Goal: Task Accomplishment & Management: Manage account settings

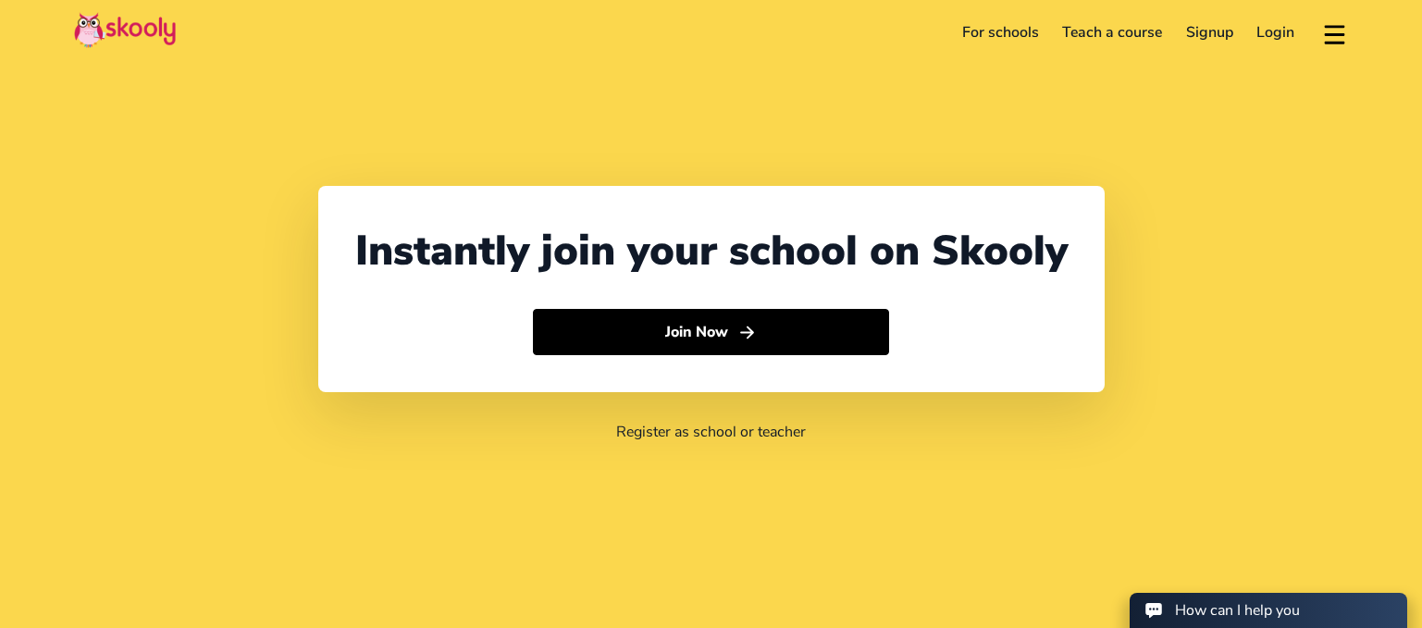
select select "27"
select select "[GEOGRAPHIC_DATA]"
select select "[GEOGRAPHIC_DATA]/[GEOGRAPHIC_DATA]"
click at [1281, 34] on link "Login" at bounding box center [1276, 33] width 62 height 30
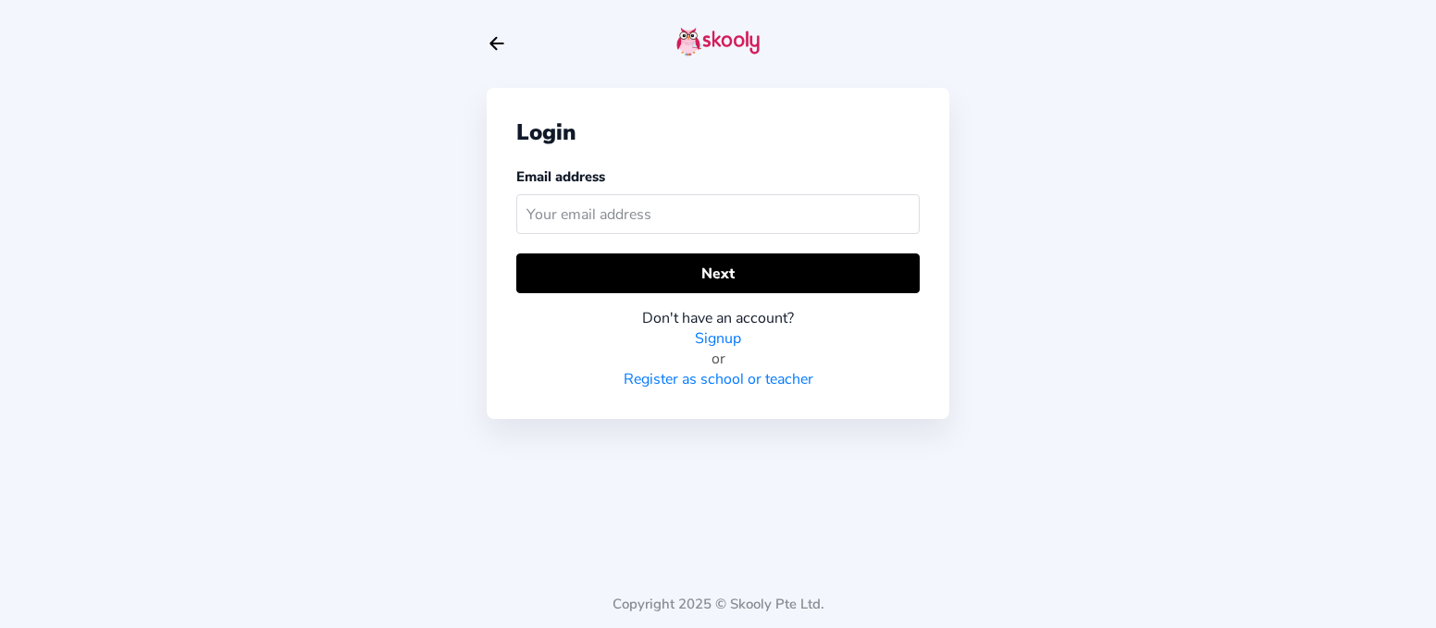
type input "T"
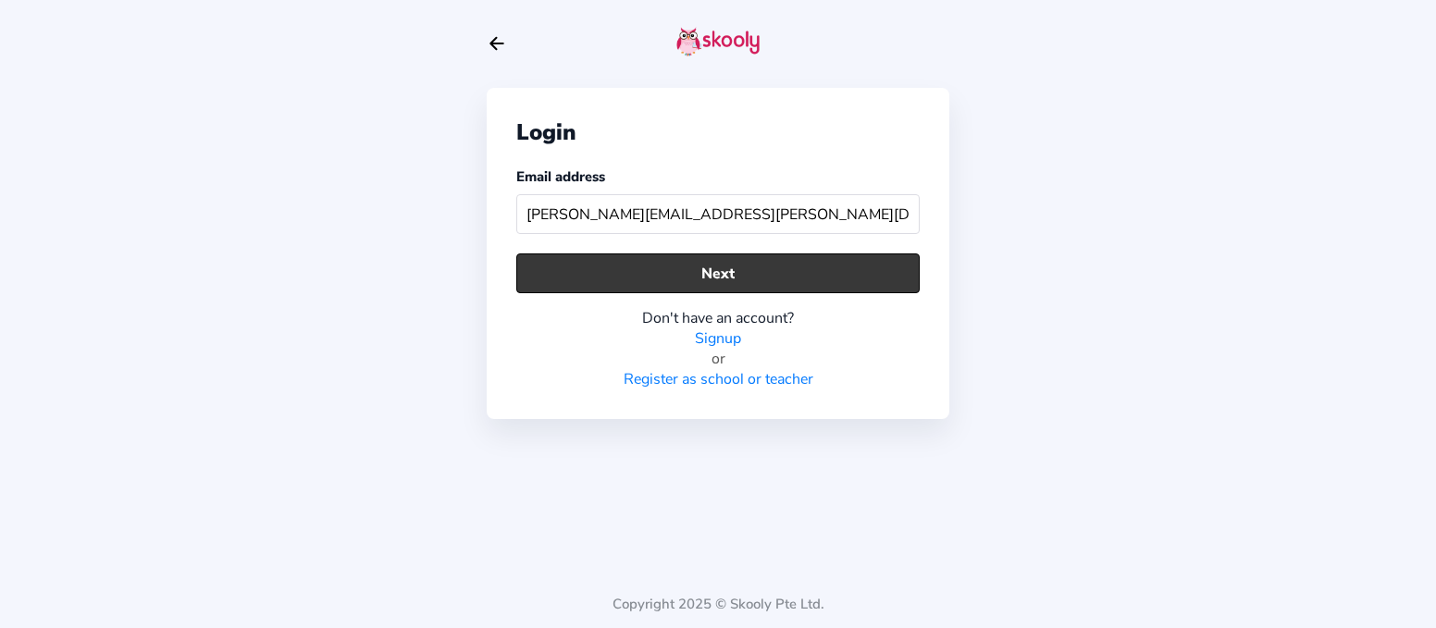
type input "[PERSON_NAME][EMAIL_ADDRESS][PERSON_NAME][DOMAIN_NAME]"
click at [732, 268] on button "Next" at bounding box center [717, 273] width 403 height 40
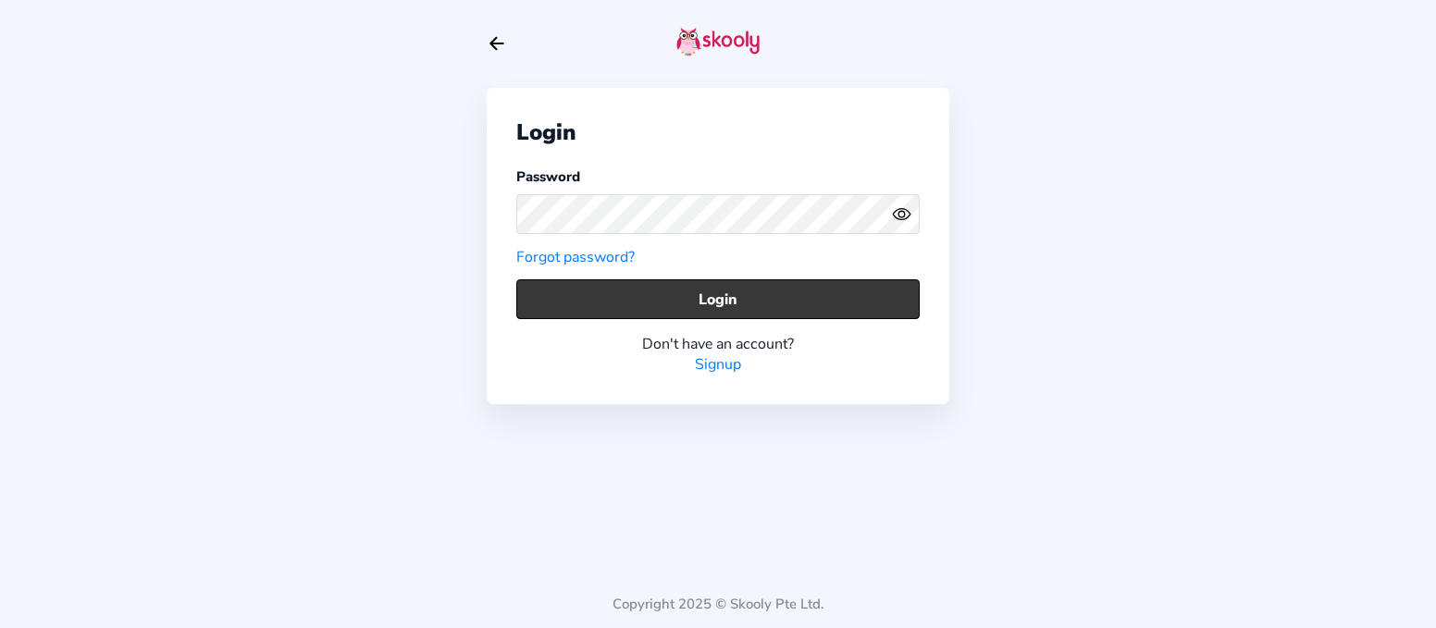
click at [732, 295] on button "Login" at bounding box center [717, 299] width 403 height 40
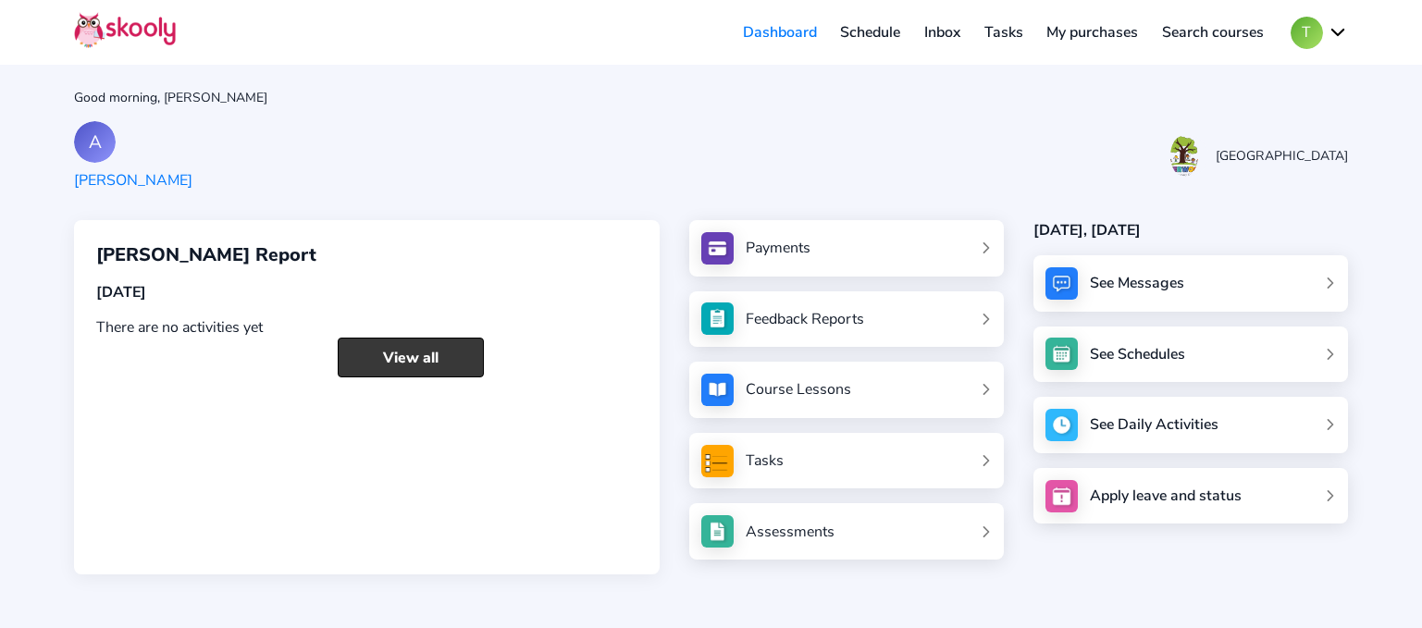
click at [437, 362] on link "View all" at bounding box center [411, 358] width 146 height 40
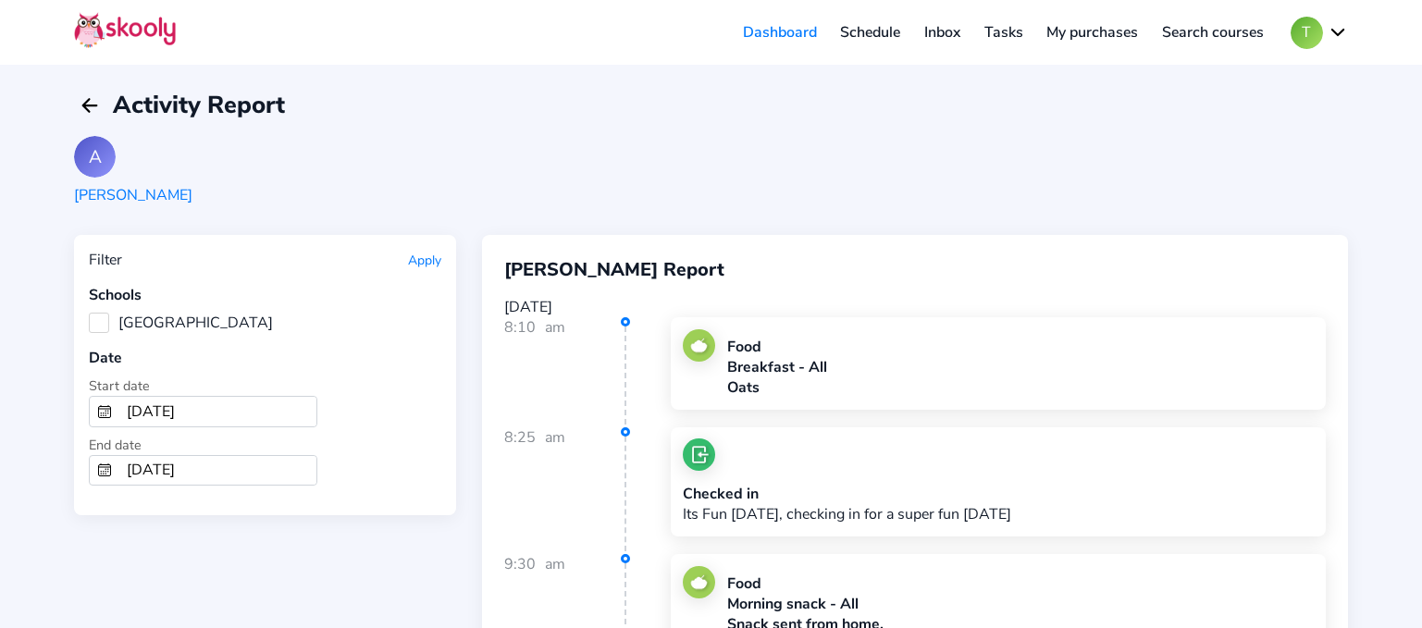
click at [893, 32] on link "Schedule" at bounding box center [871, 33] width 84 height 30
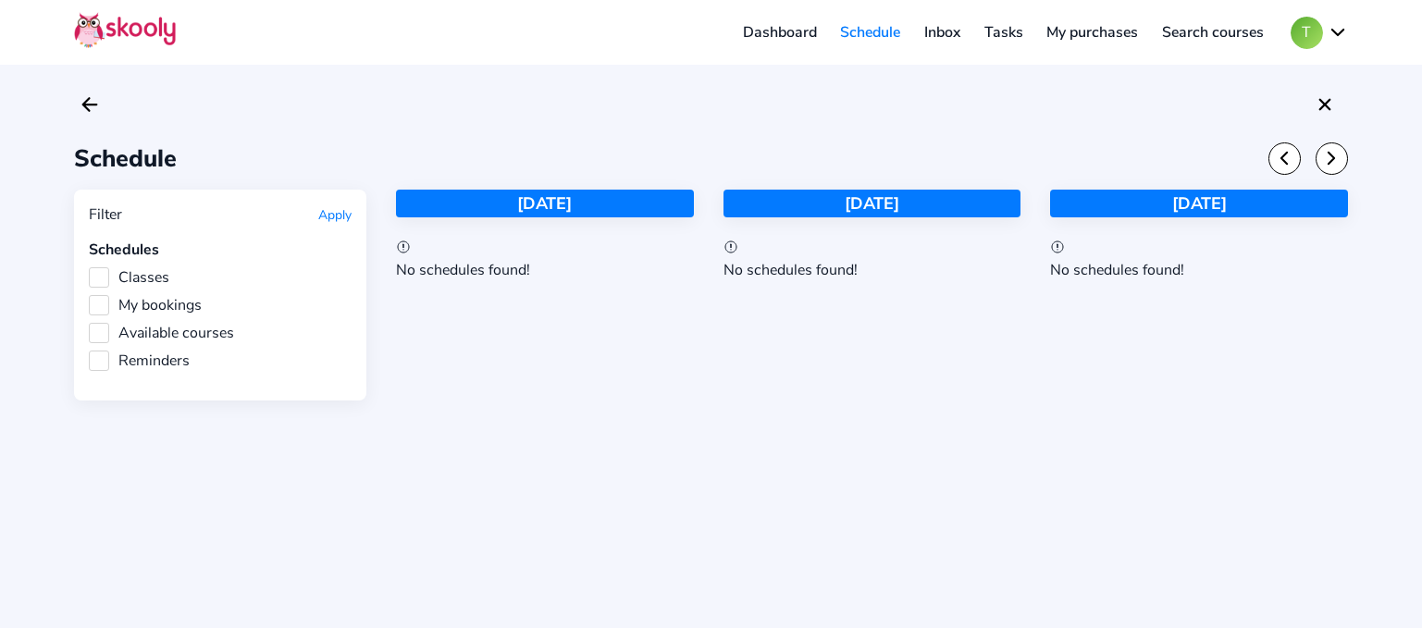
click at [950, 33] on link "Inbox" at bounding box center [942, 33] width 60 height 30
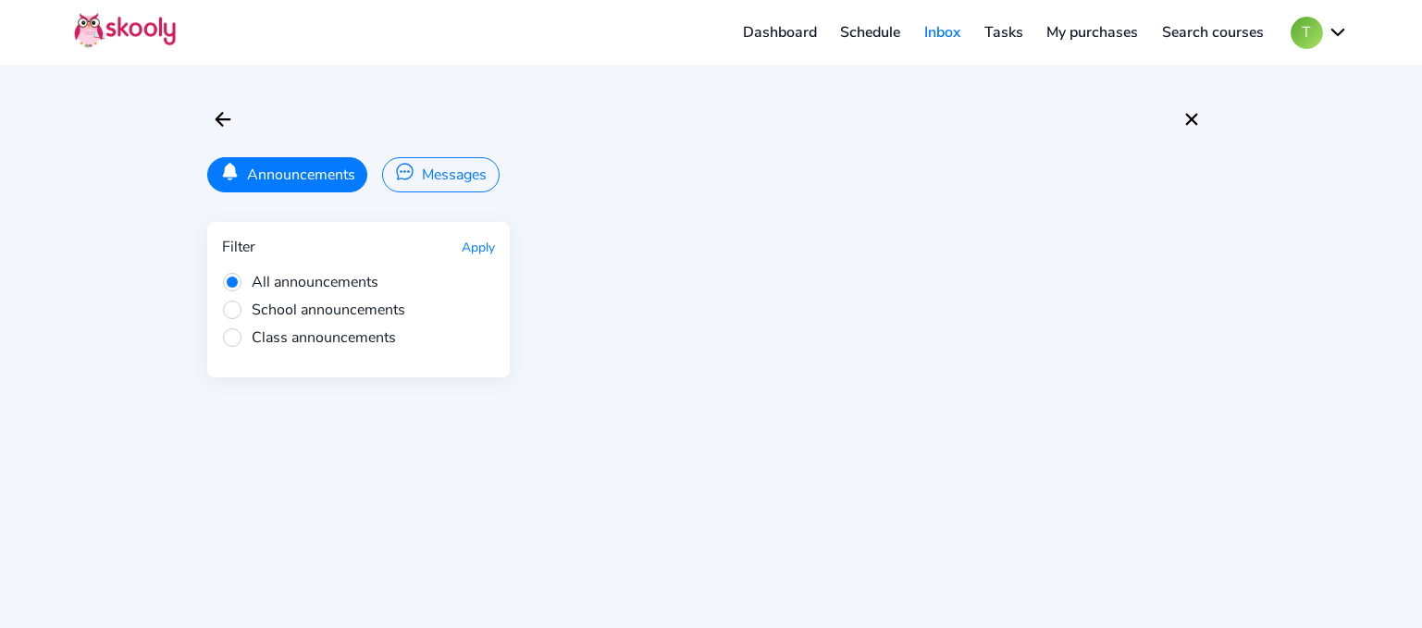
click at [995, 36] on link "Tasks" at bounding box center [1003, 33] width 63 height 30
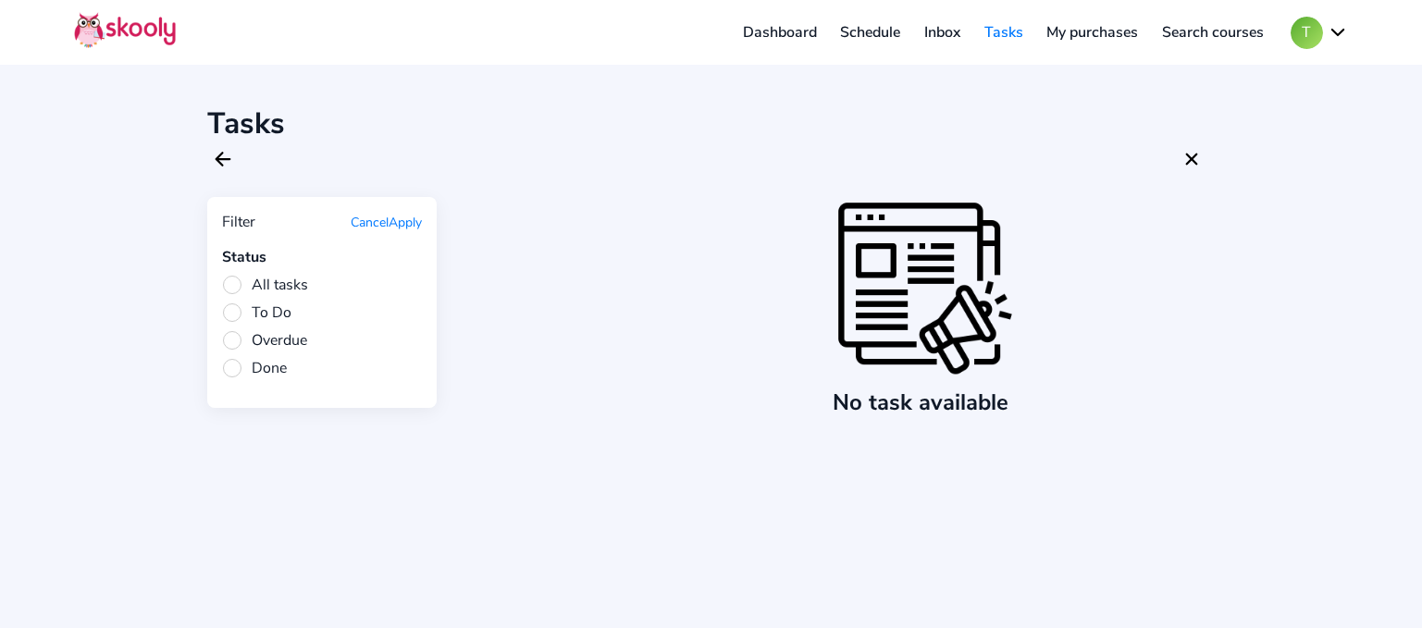
click at [1065, 32] on link "My purchases" at bounding box center [1092, 33] width 116 height 30
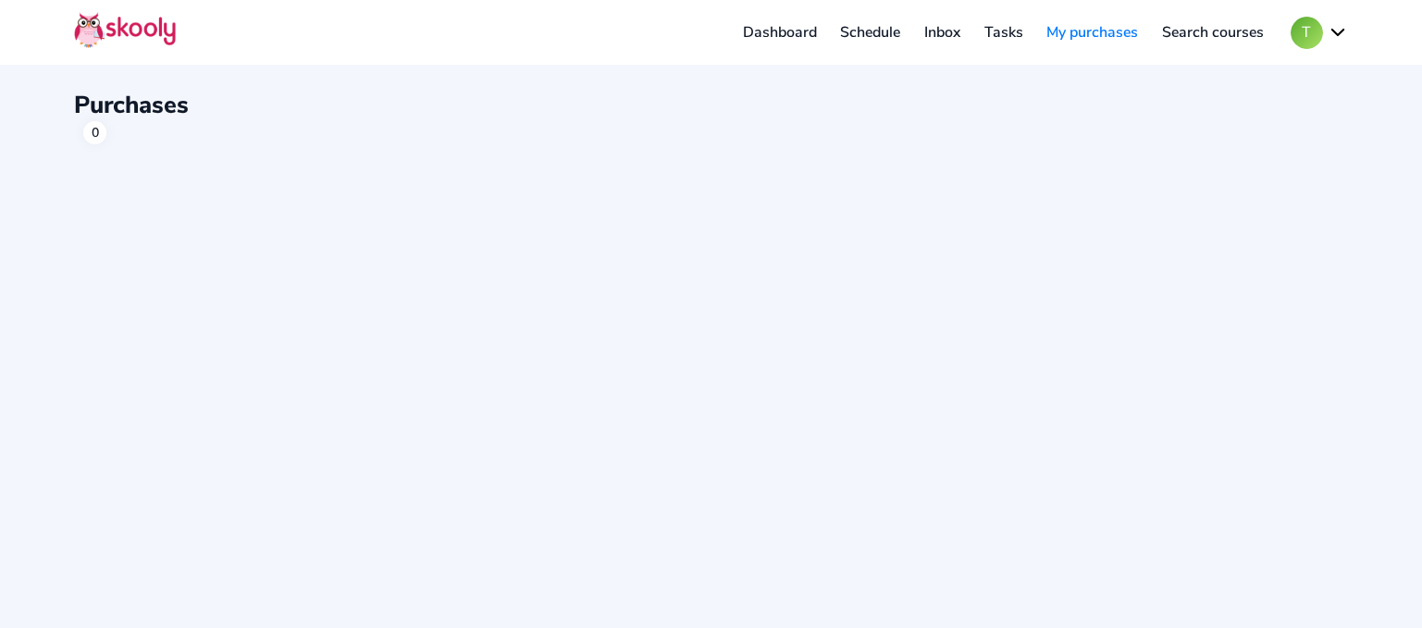
click at [1190, 34] on link "Search courses" at bounding box center [1213, 33] width 126 height 30
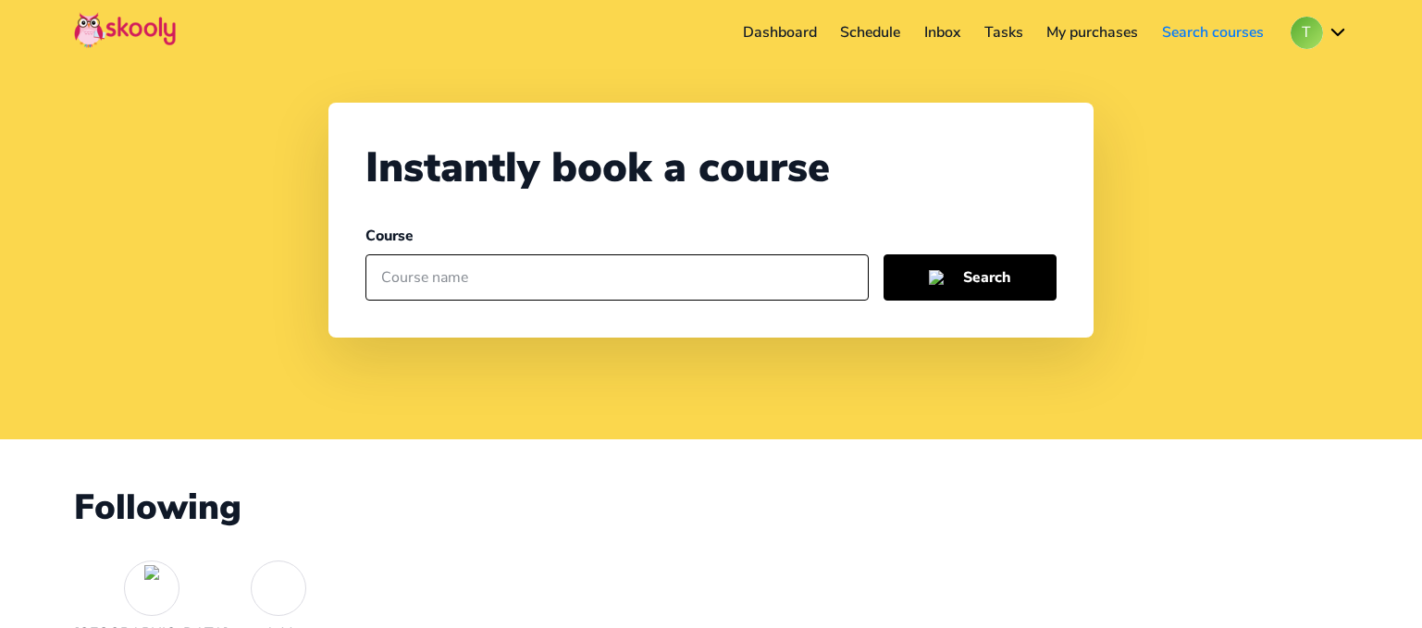
click at [886, 34] on link "Schedule" at bounding box center [871, 33] width 84 height 30
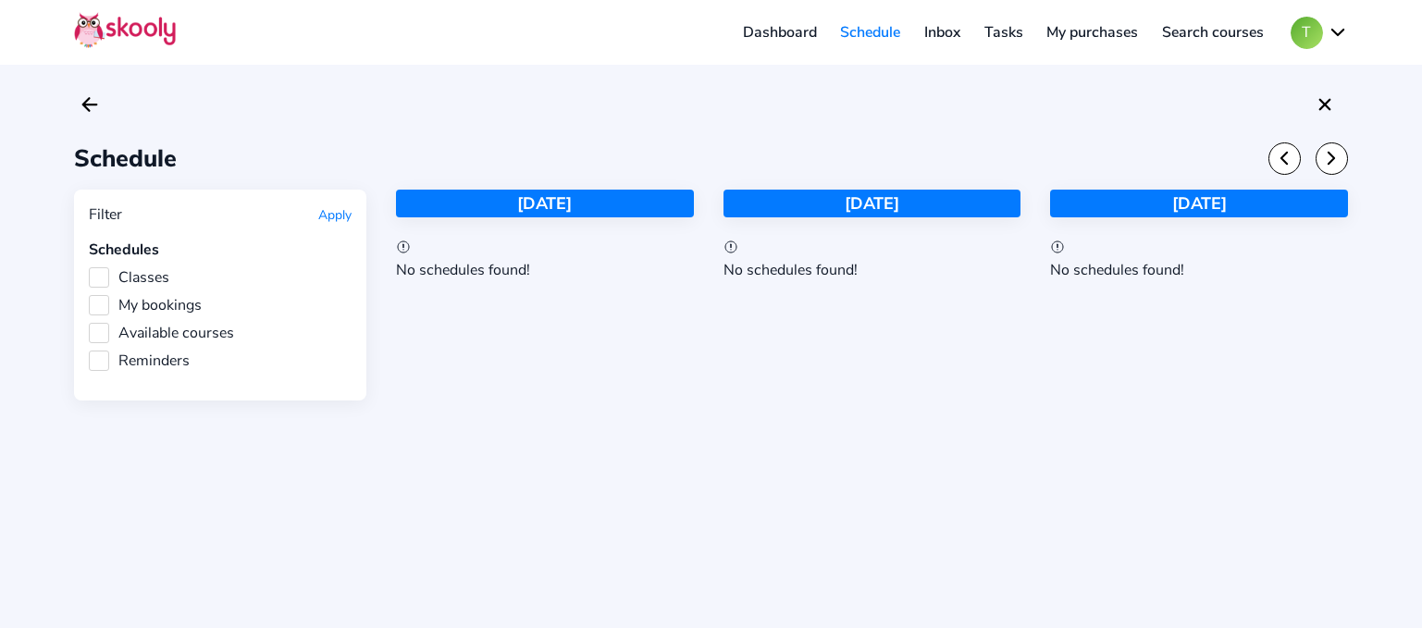
click at [946, 34] on link "Inbox" at bounding box center [942, 33] width 60 height 30
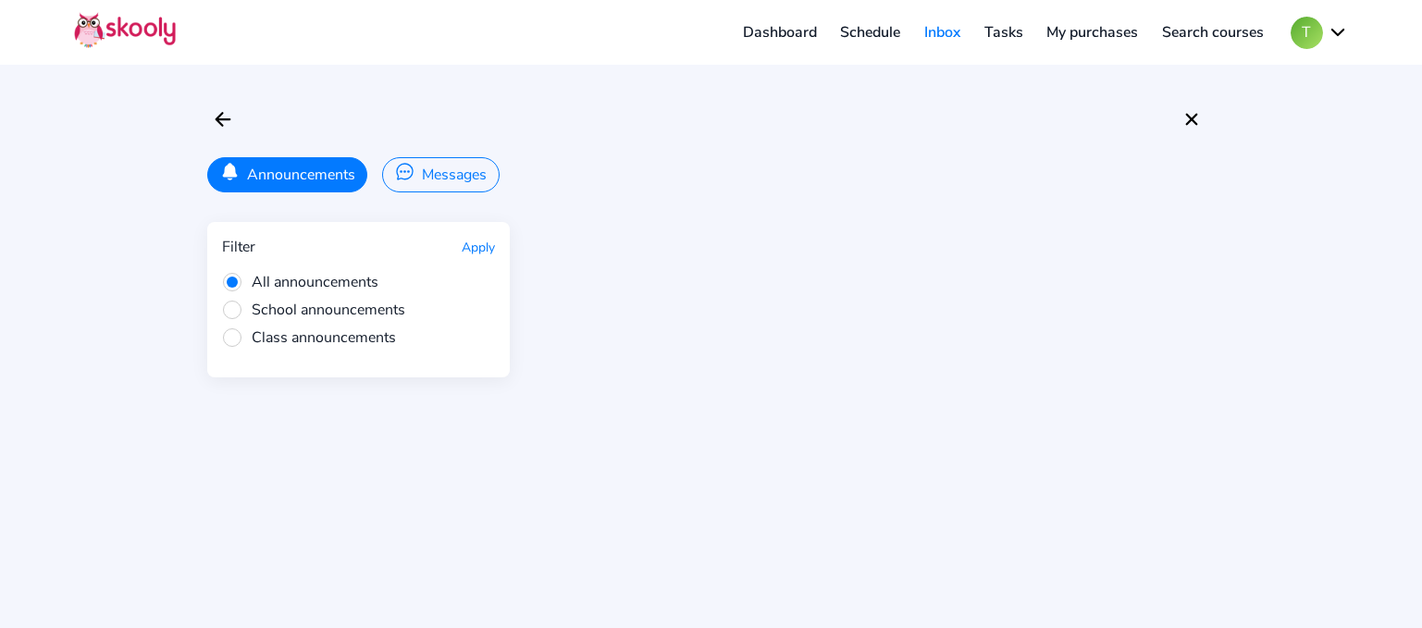
click at [484, 245] on button "Apply" at bounding box center [478, 248] width 33 height 18
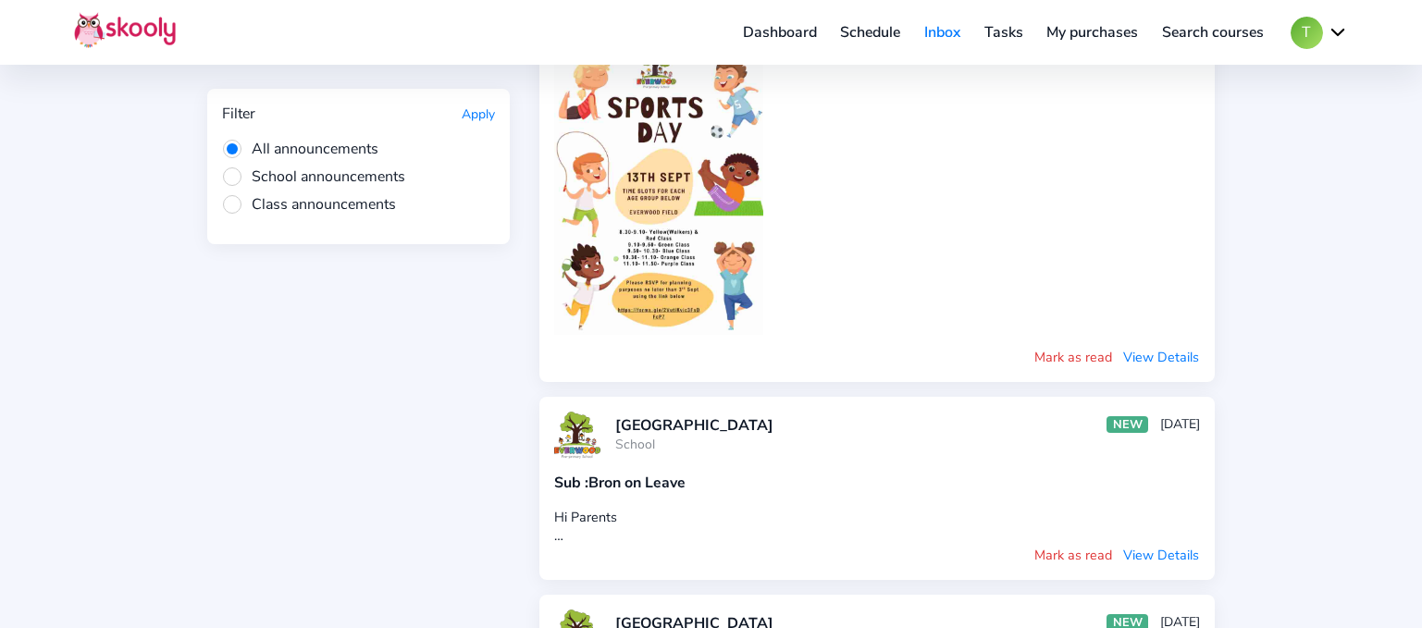
scroll to position [349, 0]
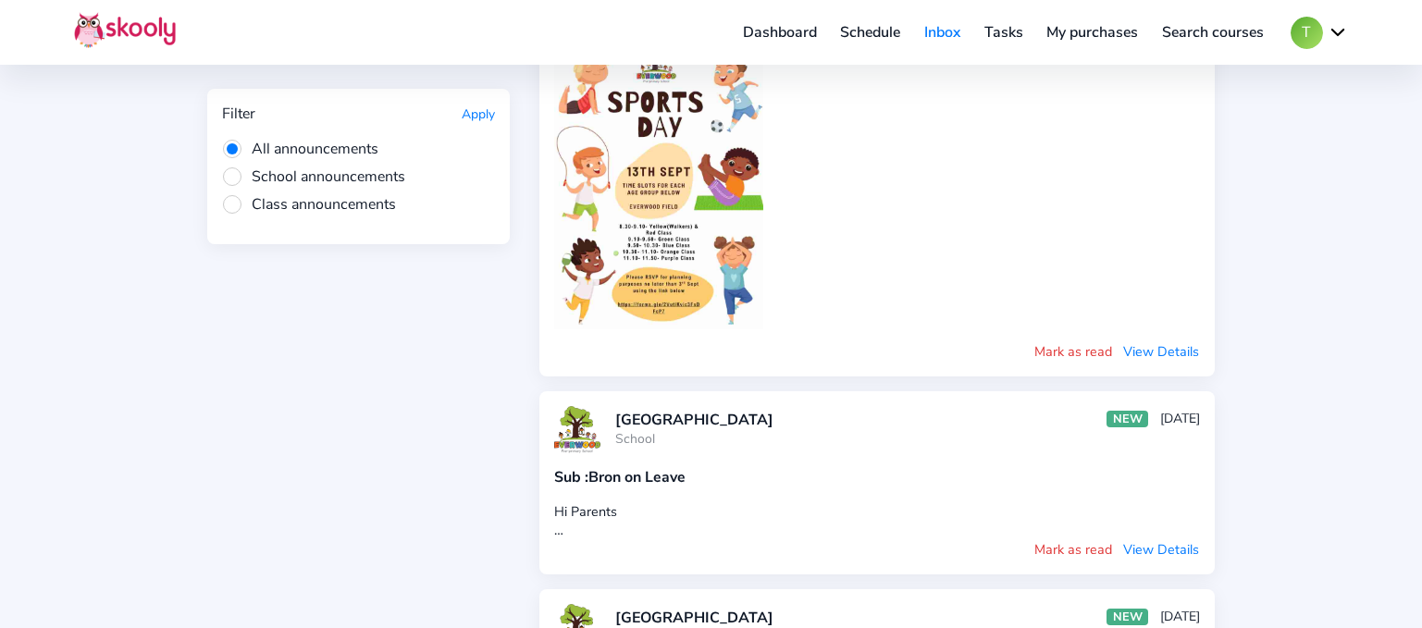
click at [1056, 351] on button "Mark as read" at bounding box center [1073, 351] width 80 height 20
click at [1080, 352] on button "Mark as read" at bounding box center [1073, 351] width 80 height 20
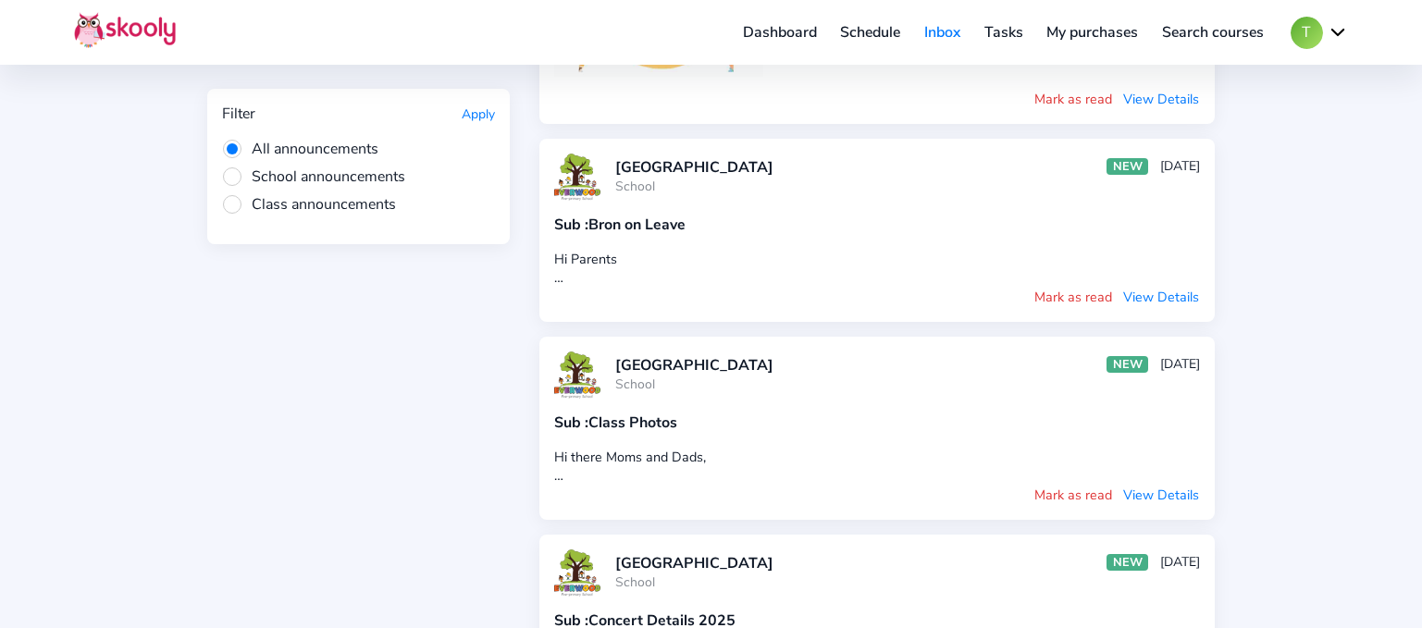
scroll to position [602, 0]
click at [1092, 301] on button "Mark as read" at bounding box center [1073, 296] width 80 height 20
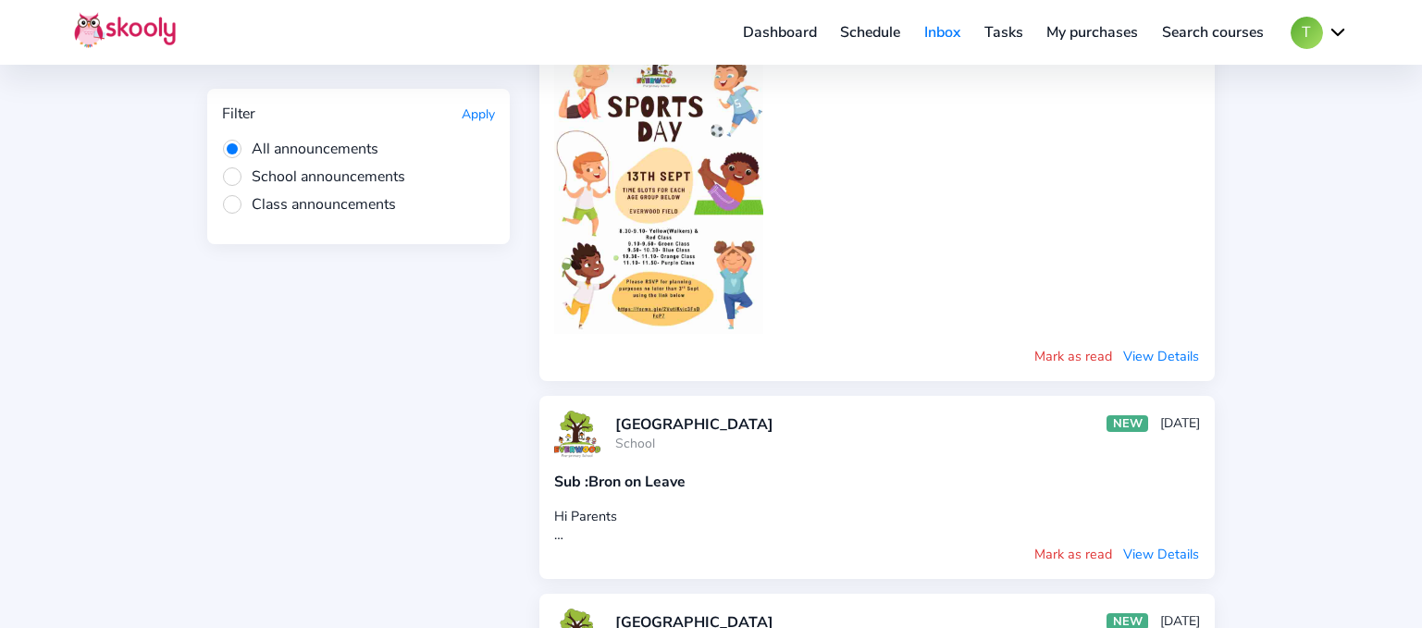
scroll to position [324, 0]
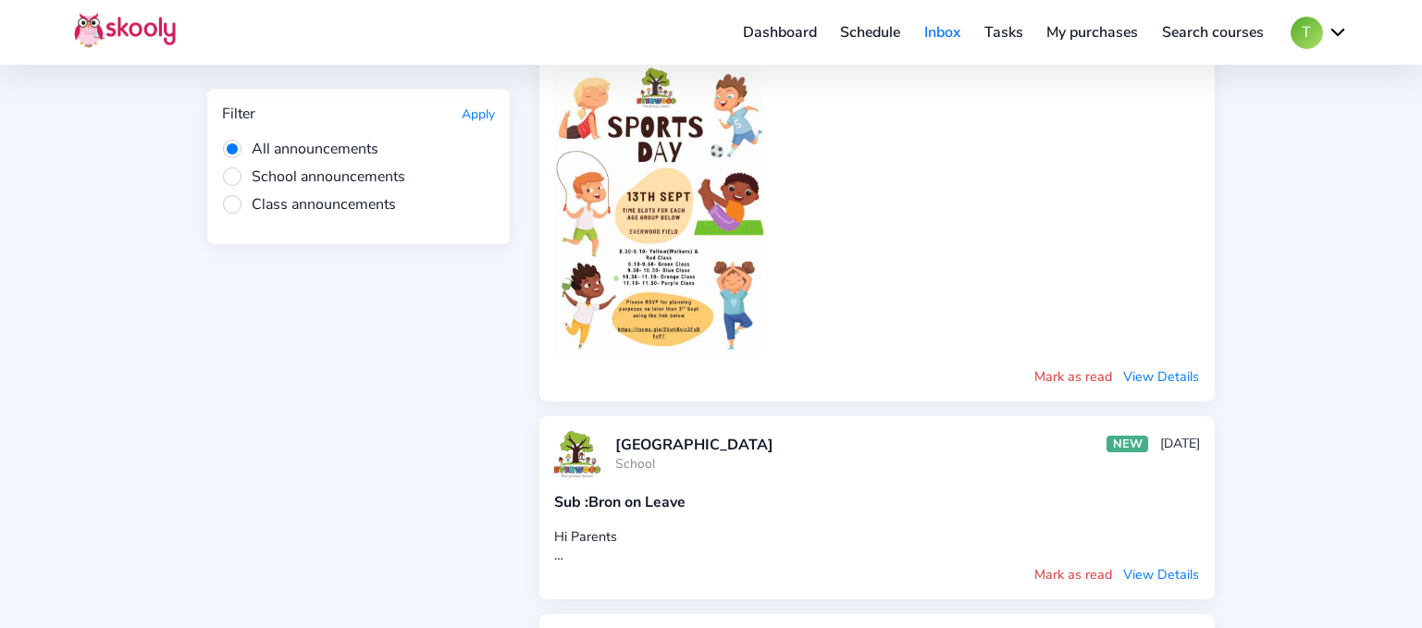
click at [1166, 378] on button "View Details" at bounding box center [1161, 376] width 78 height 20
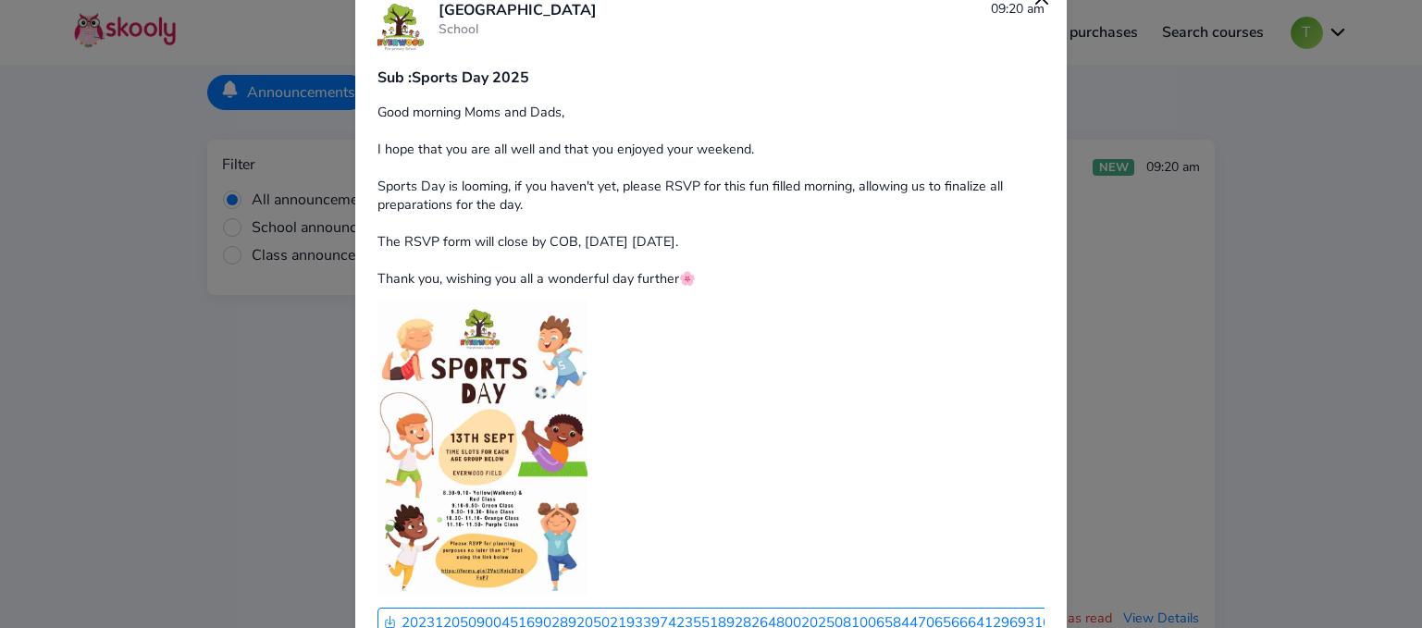
scroll to position [0, 0]
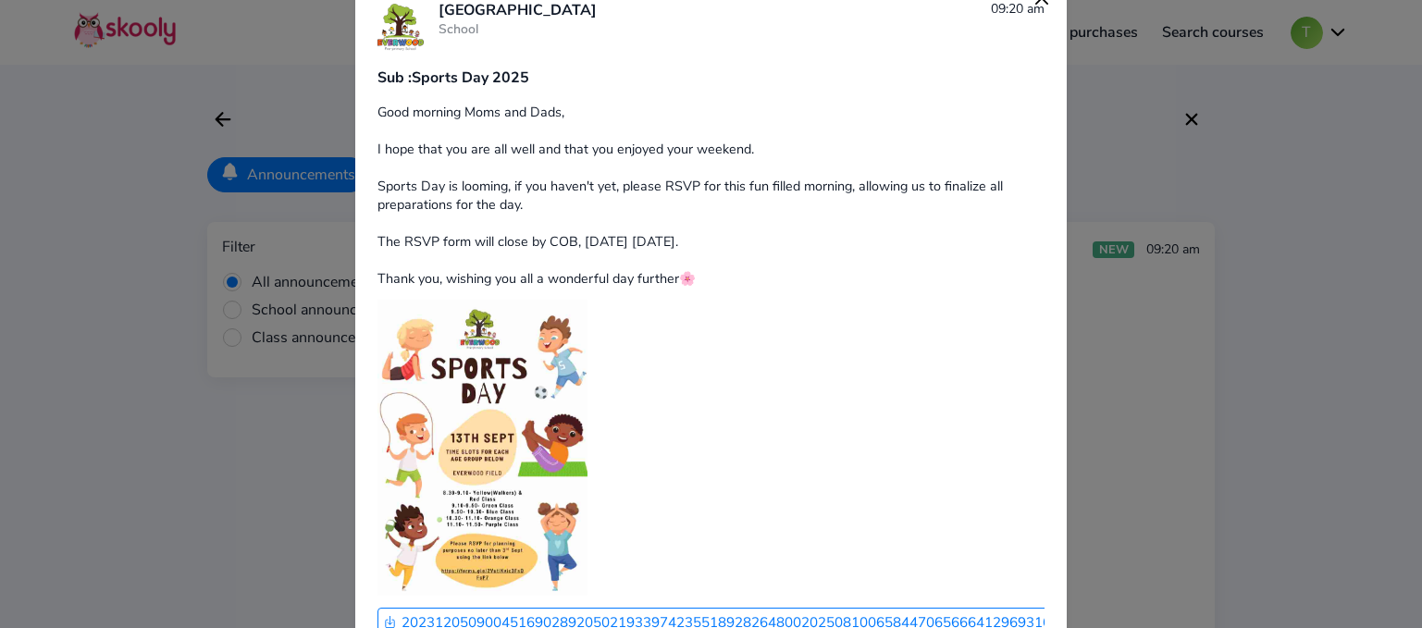
click at [1118, 165] on div at bounding box center [711, 314] width 1422 height 628
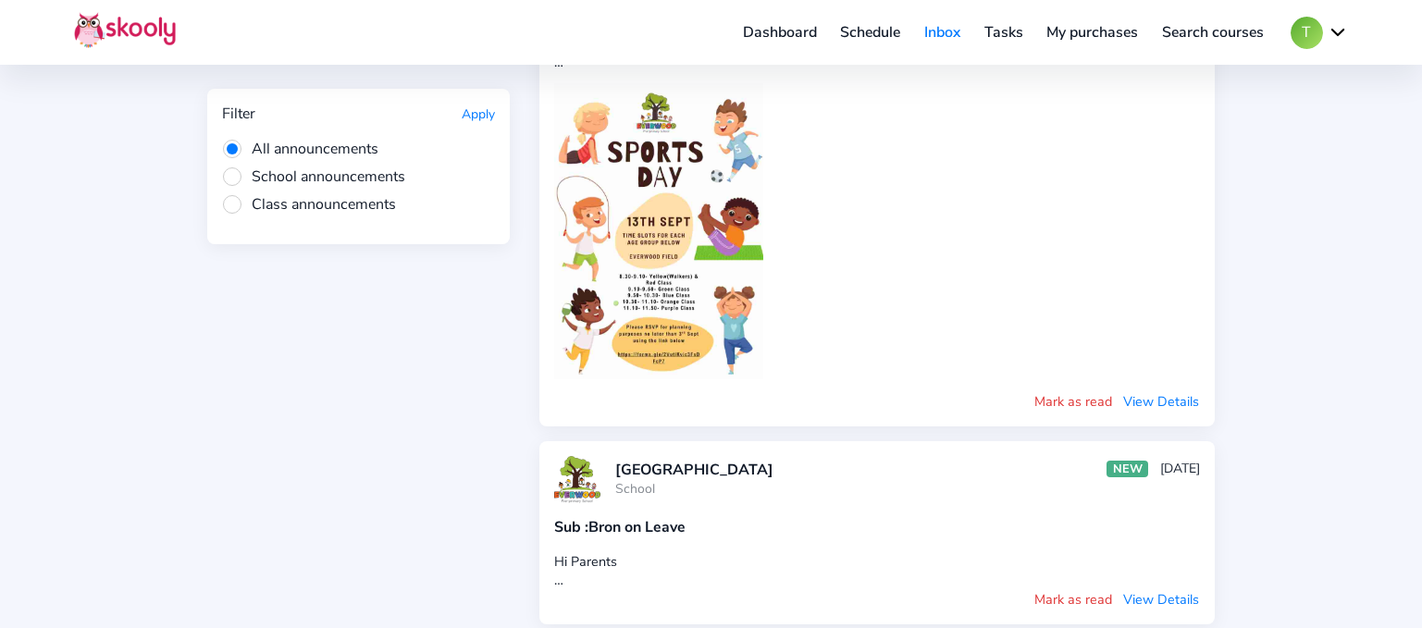
scroll to position [302, 0]
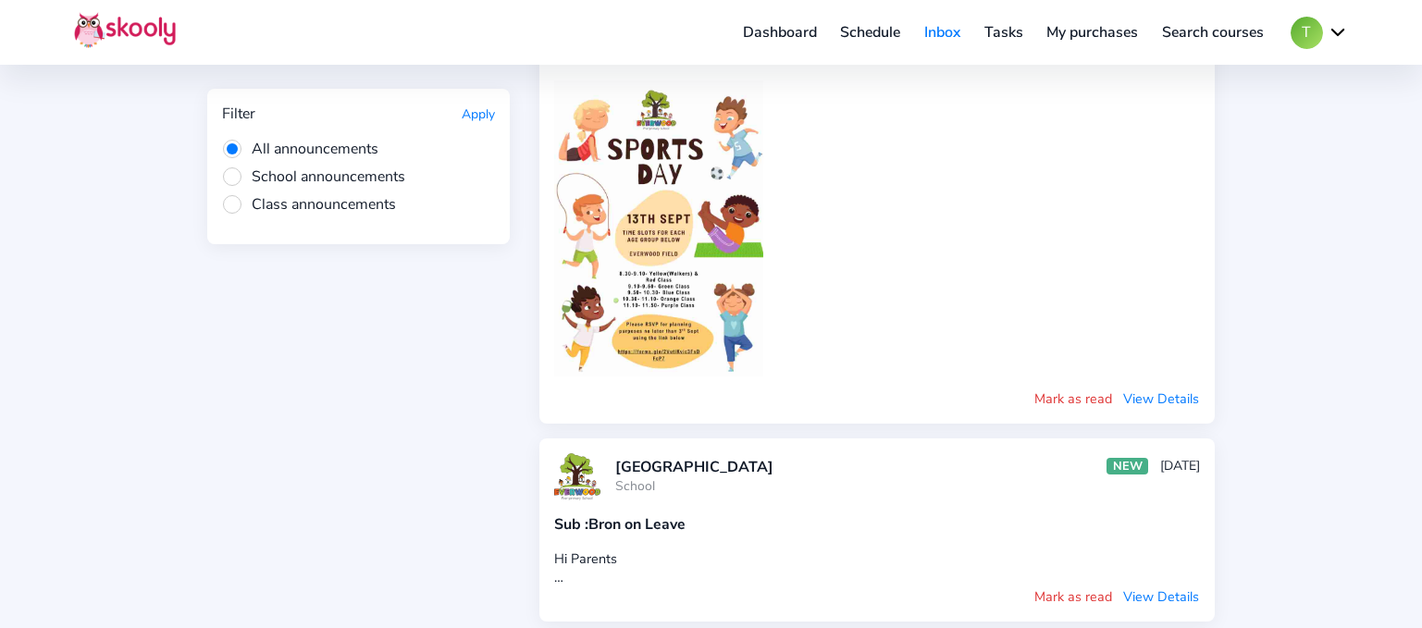
click at [1061, 400] on button "Mark as read" at bounding box center [1073, 399] width 80 height 20
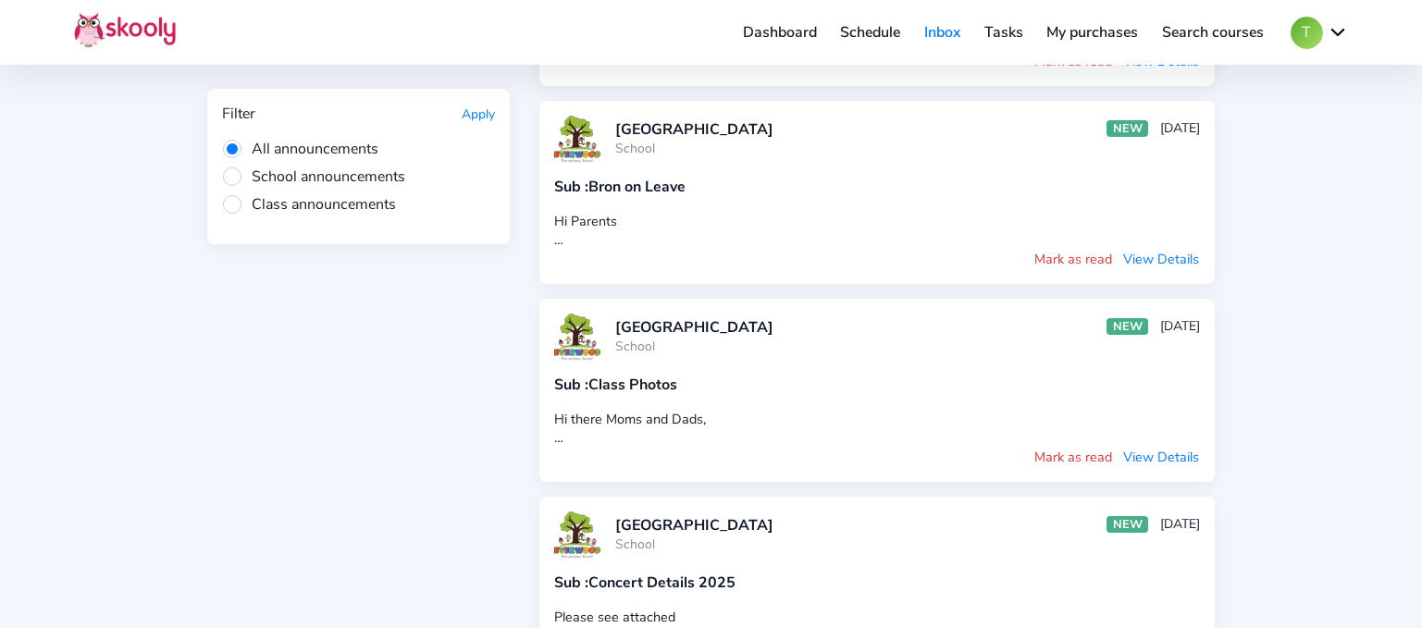
scroll to position [645, 0]
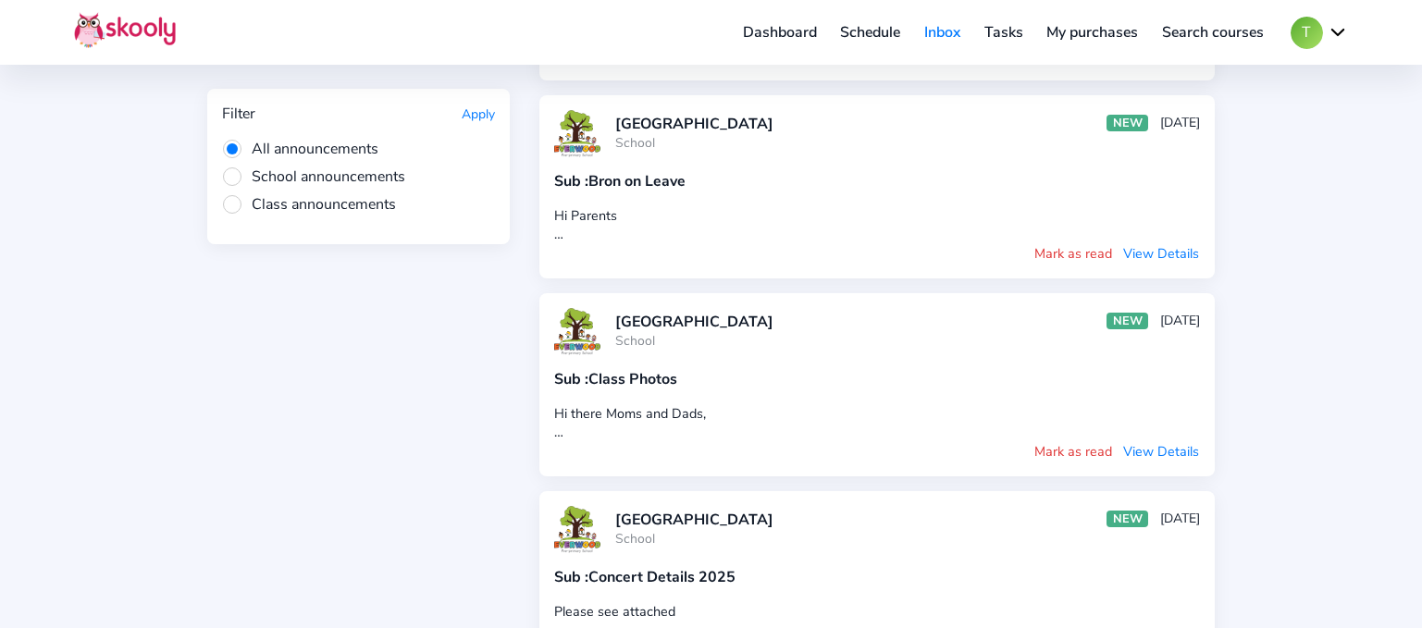
click at [1066, 254] on button "Mark as read" at bounding box center [1073, 253] width 80 height 20
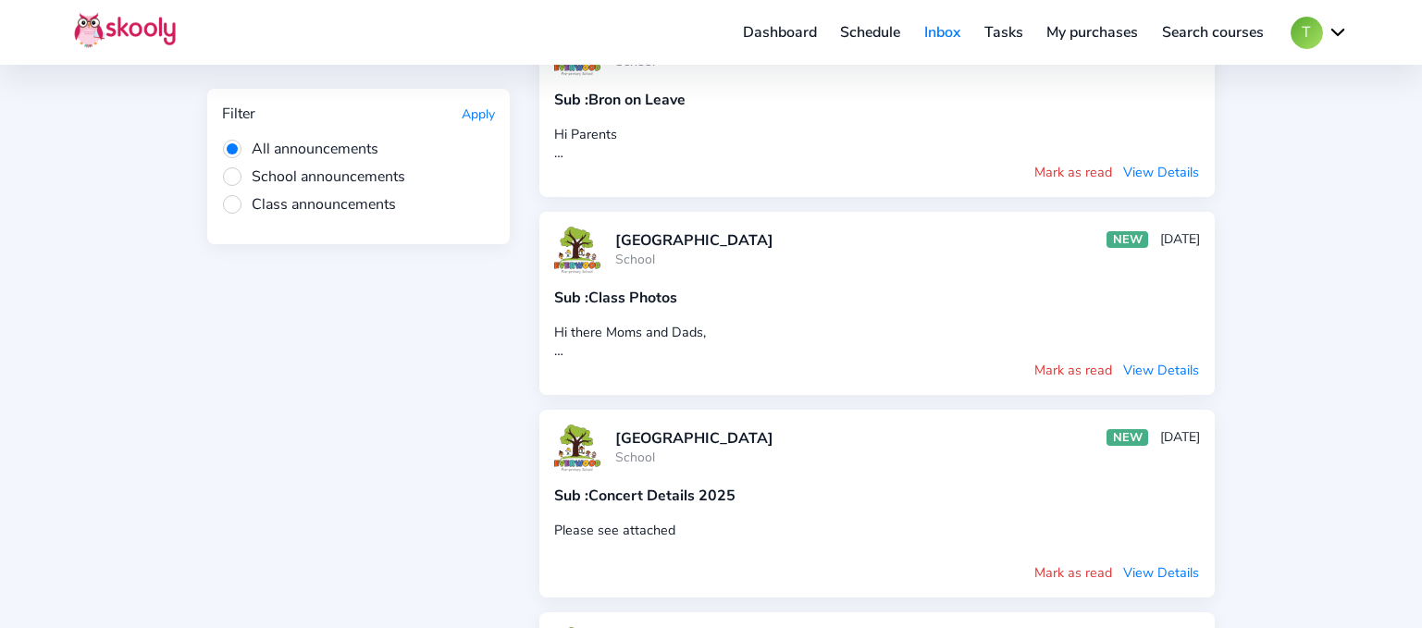
scroll to position [734, 0]
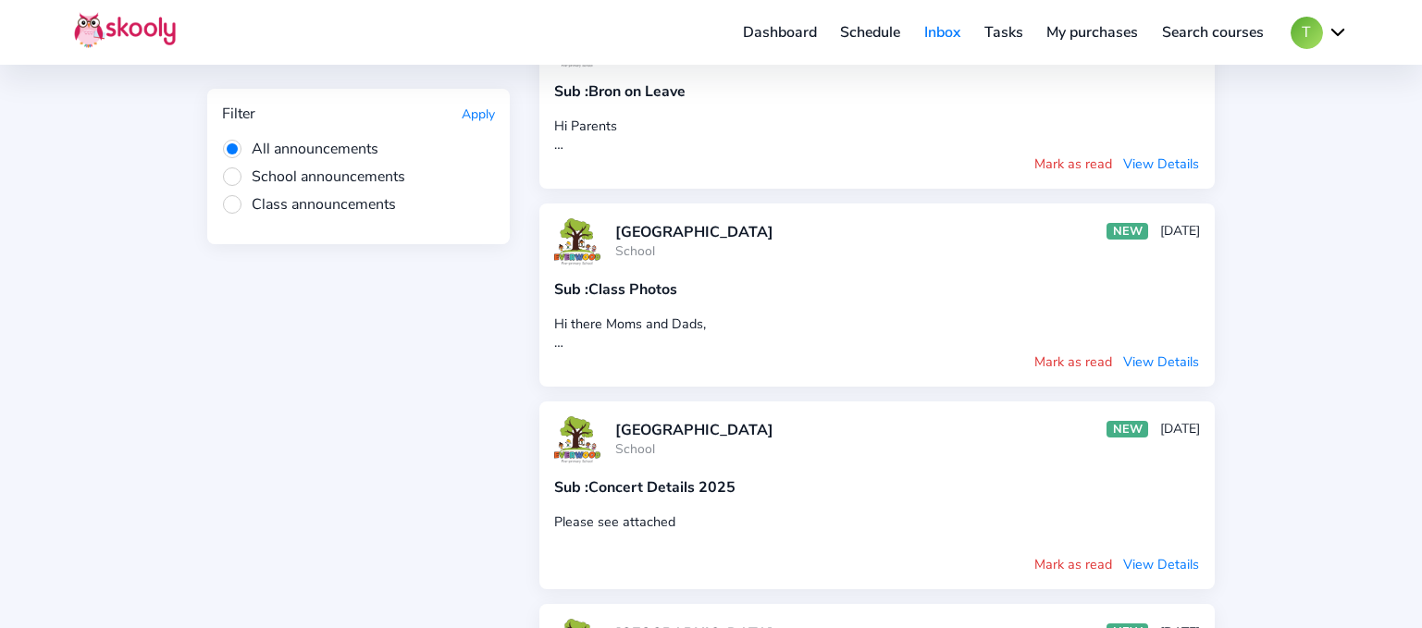
click at [1070, 365] on button "Mark as read" at bounding box center [1073, 362] width 80 height 20
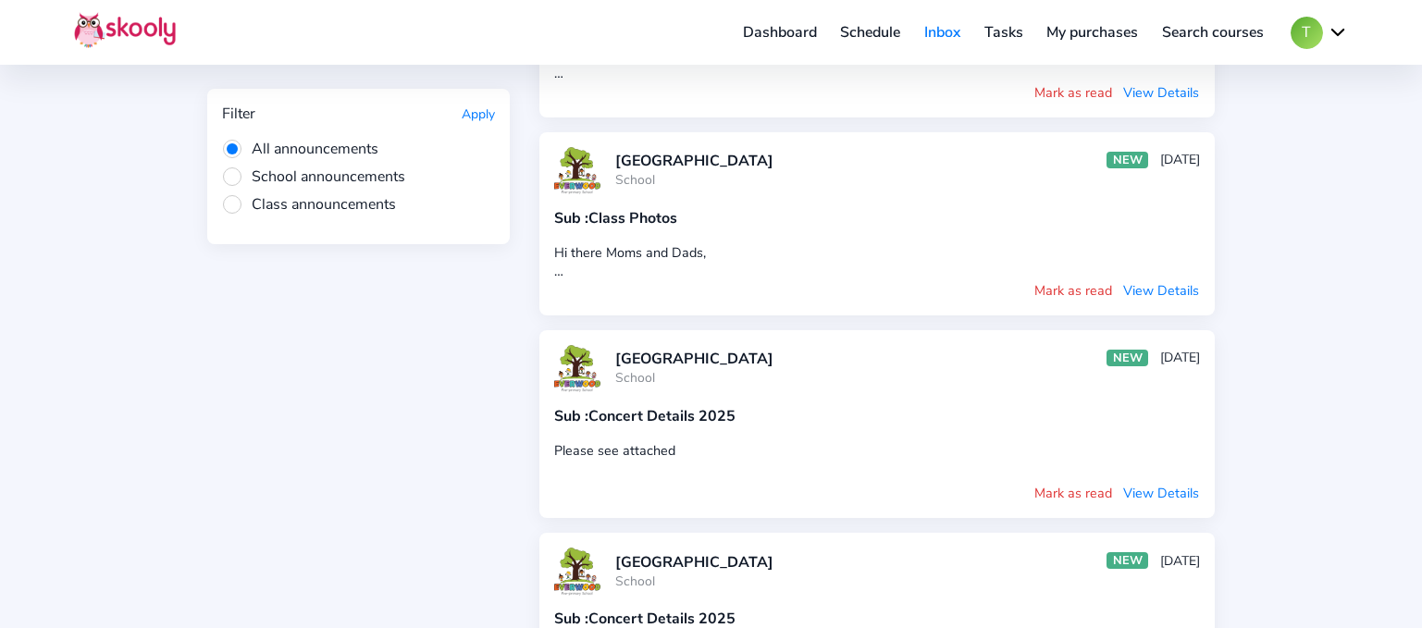
scroll to position [814, 0]
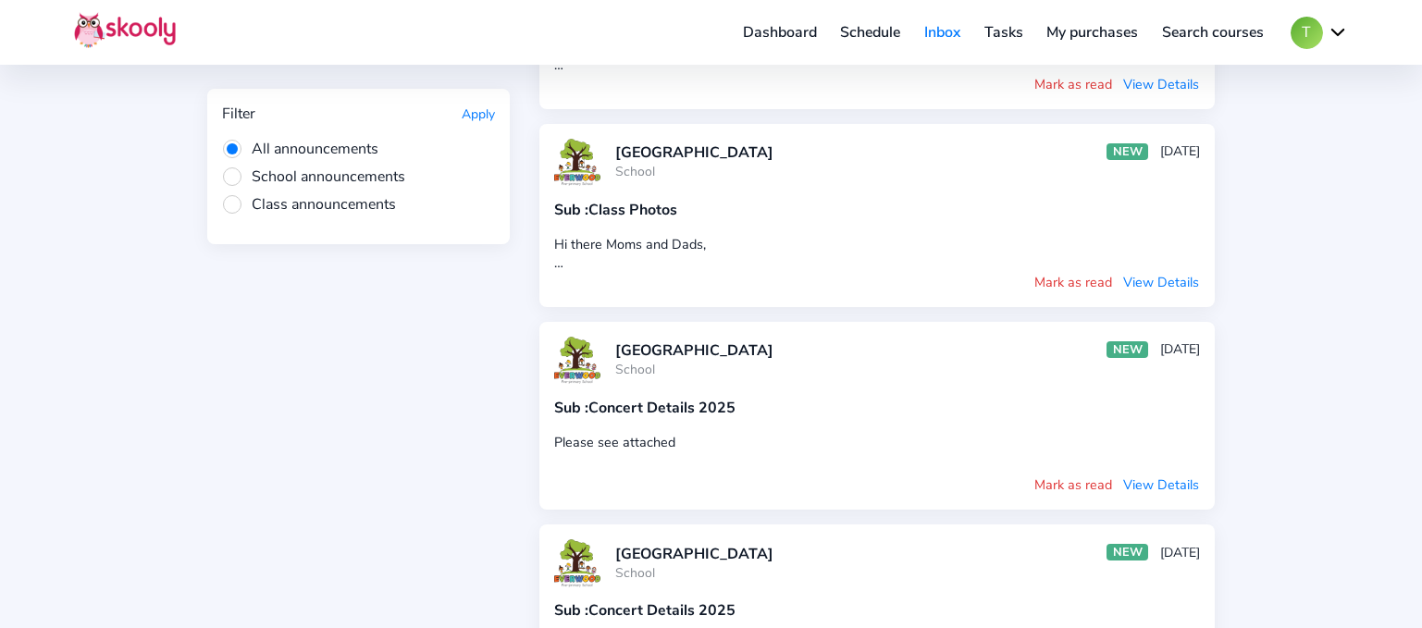
click at [1170, 486] on button "View Details" at bounding box center [1161, 485] width 78 height 20
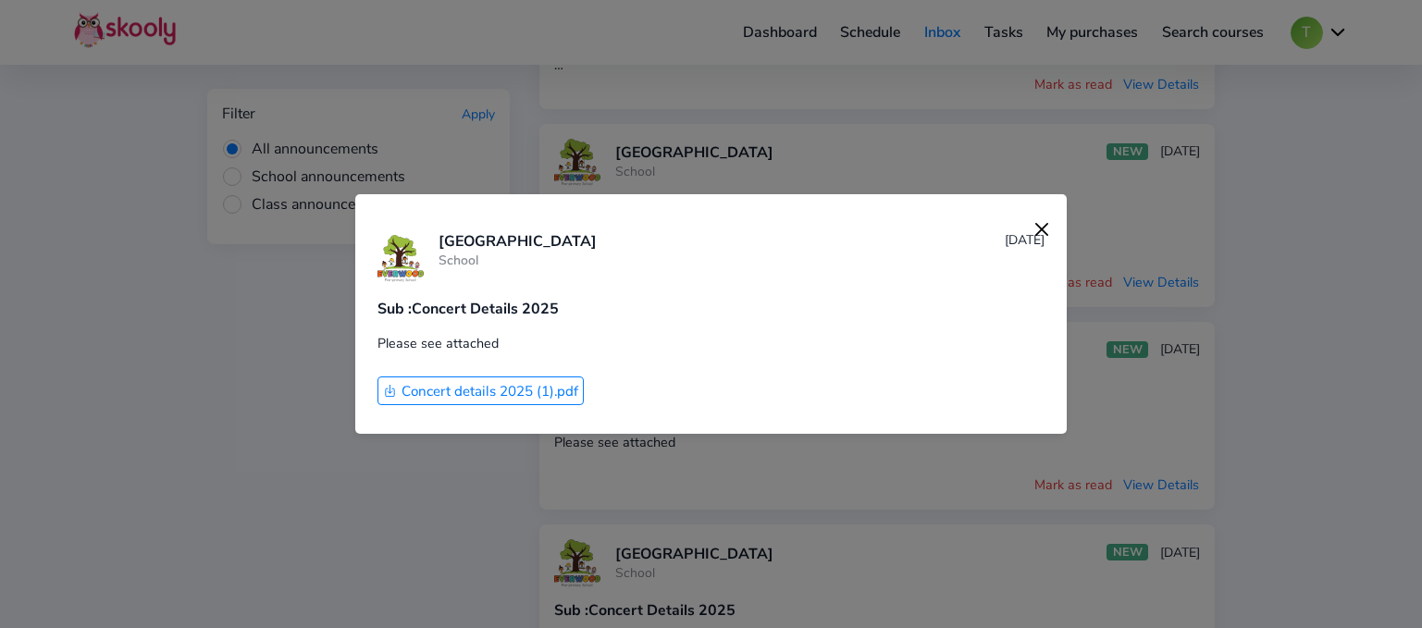
click at [463, 390] on button "Concert details 2025 (1).pdf" at bounding box center [480, 391] width 206 height 30
click at [1031, 228] on img at bounding box center [1042, 229] width 26 height 26
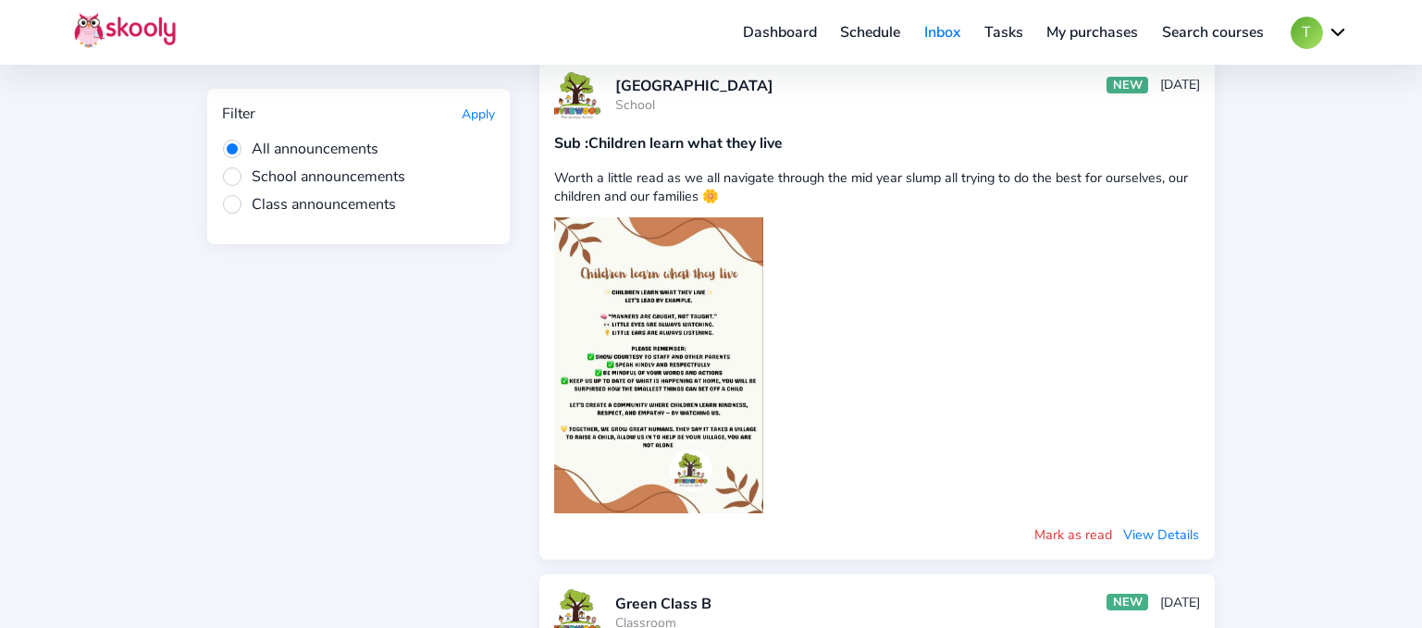
scroll to position [2081, 0]
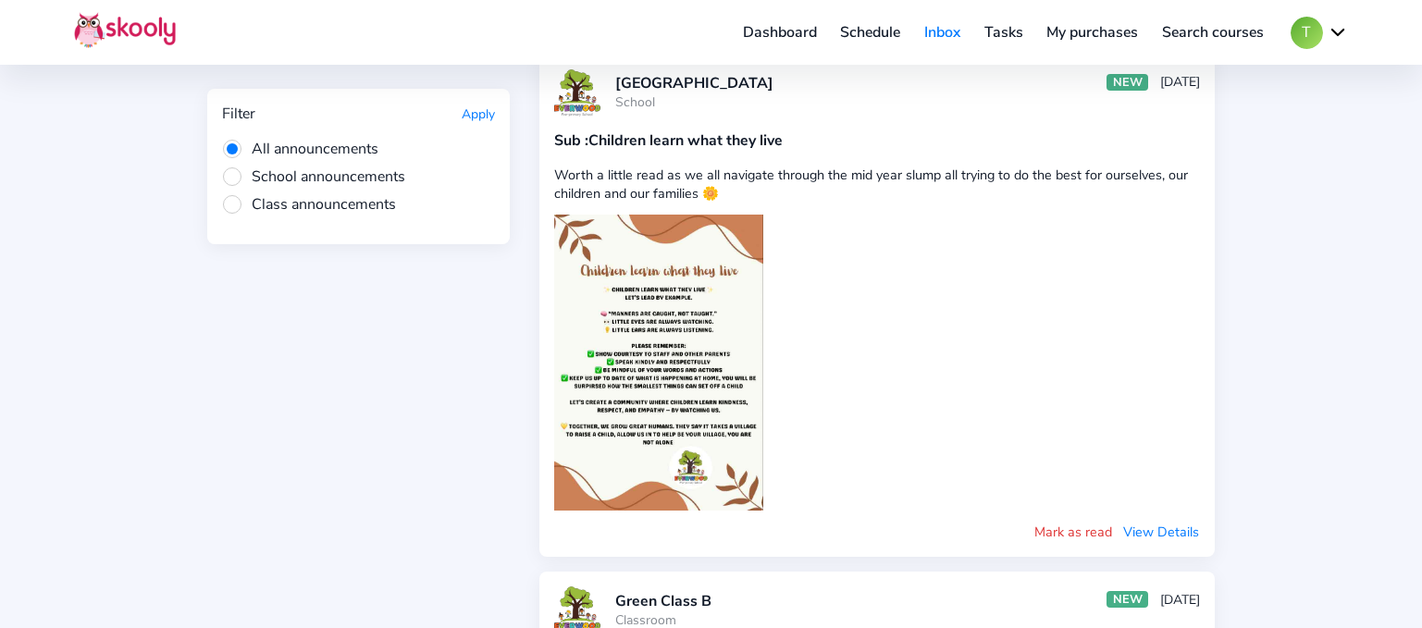
click at [709, 325] on img at bounding box center [658, 363] width 209 height 296
click at [741, 339] on img at bounding box center [658, 363] width 209 height 296
click at [711, 266] on img at bounding box center [658, 363] width 209 height 296
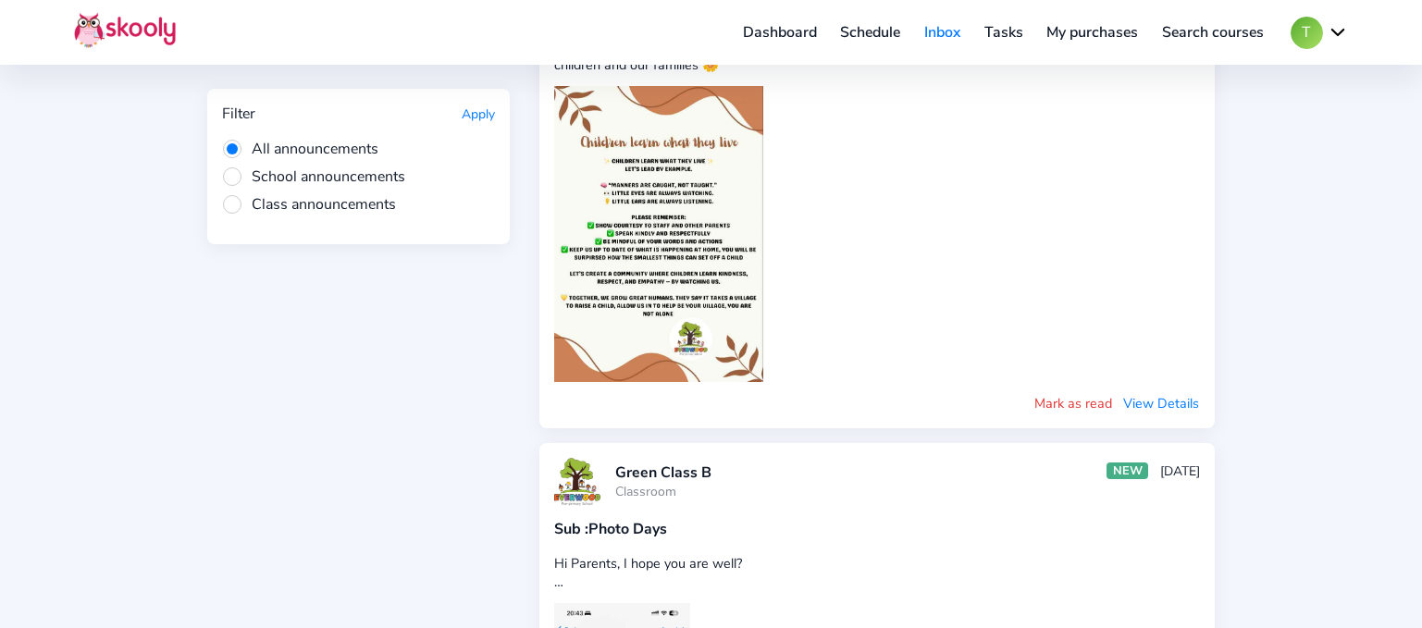
scroll to position [2212, 0]
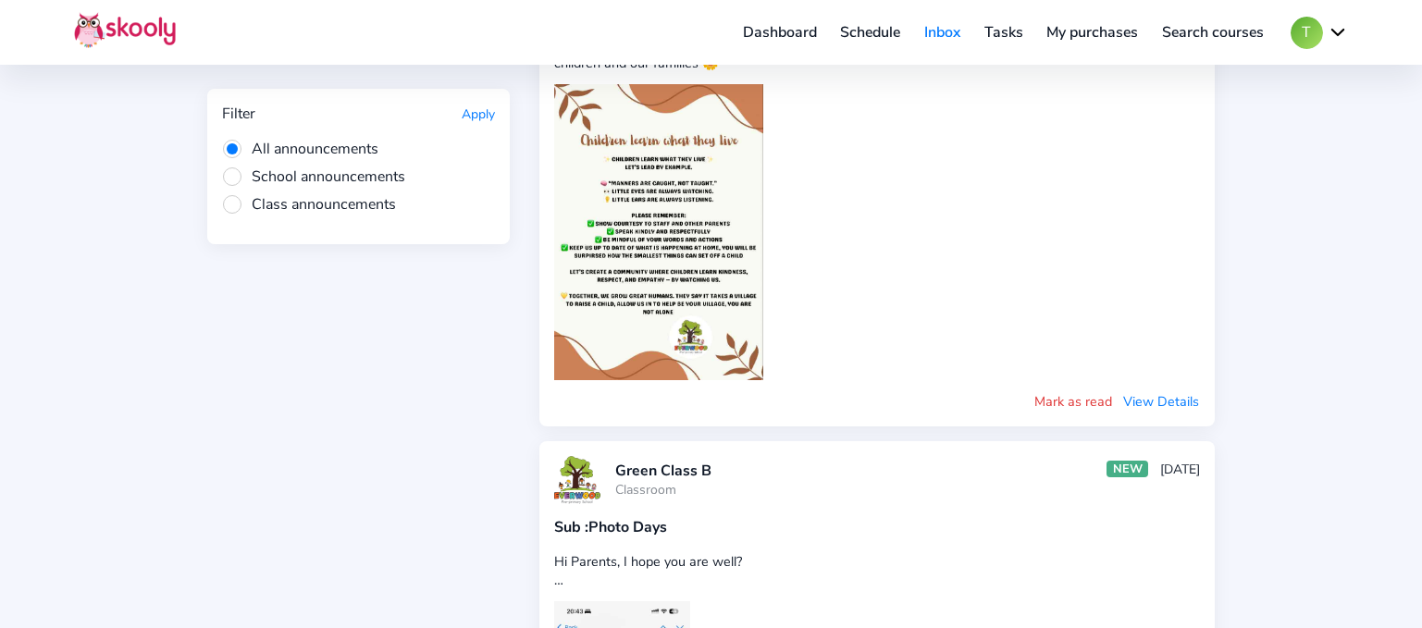
click at [1182, 407] on button "View Details" at bounding box center [1161, 401] width 78 height 20
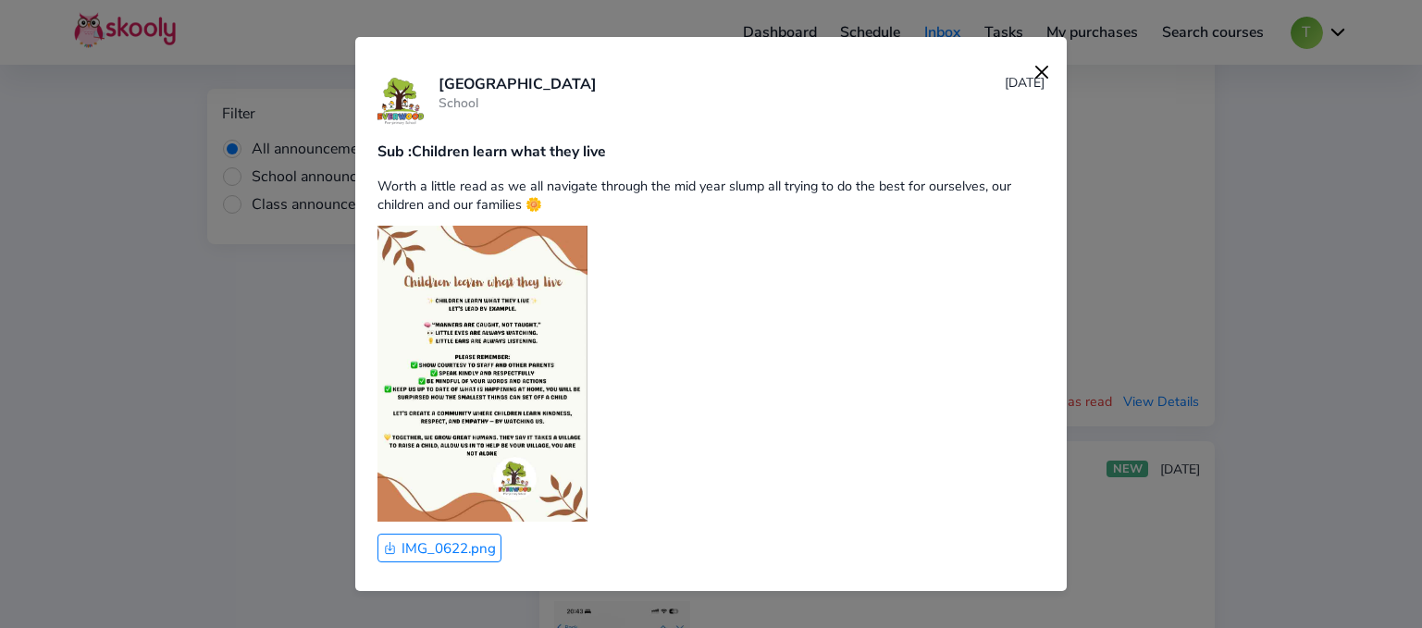
click at [443, 552] on button "IMG_0622.png" at bounding box center [439, 549] width 124 height 30
click at [1030, 65] on img at bounding box center [1042, 72] width 26 height 26
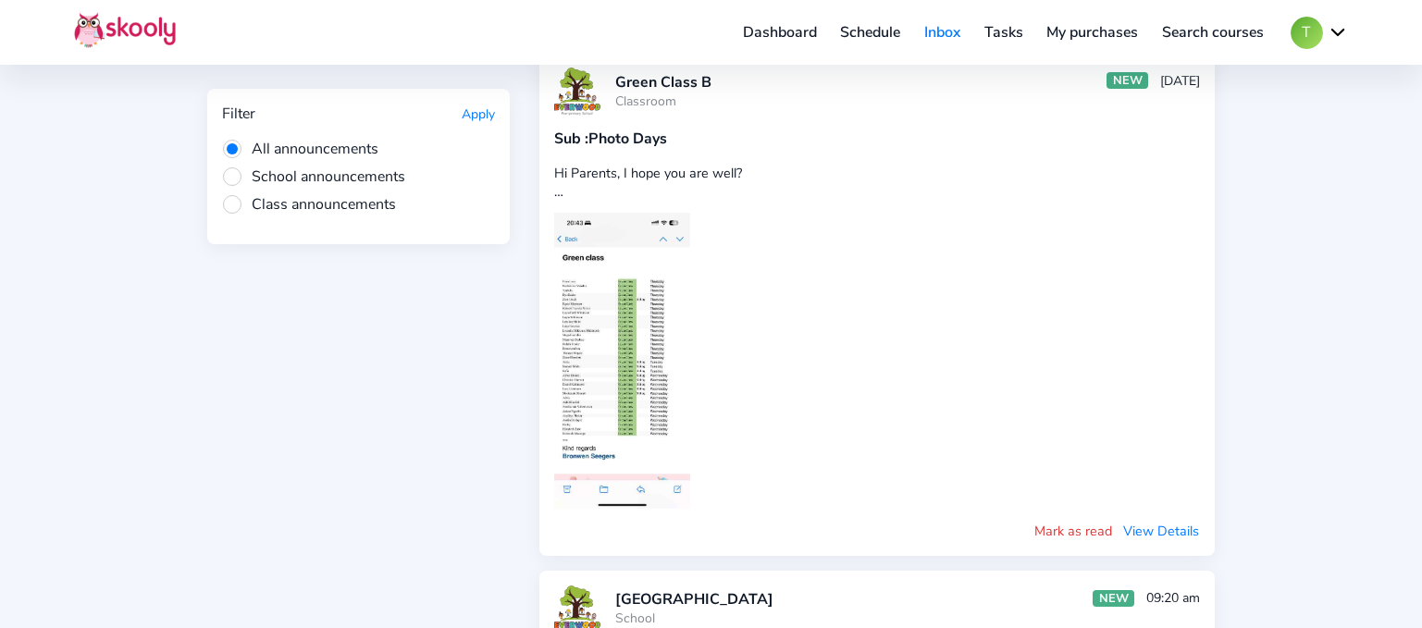
scroll to position [2598, 0]
click at [644, 373] on img at bounding box center [622, 363] width 137 height 296
click at [1156, 537] on button "View Details" at bounding box center [1161, 533] width 78 height 20
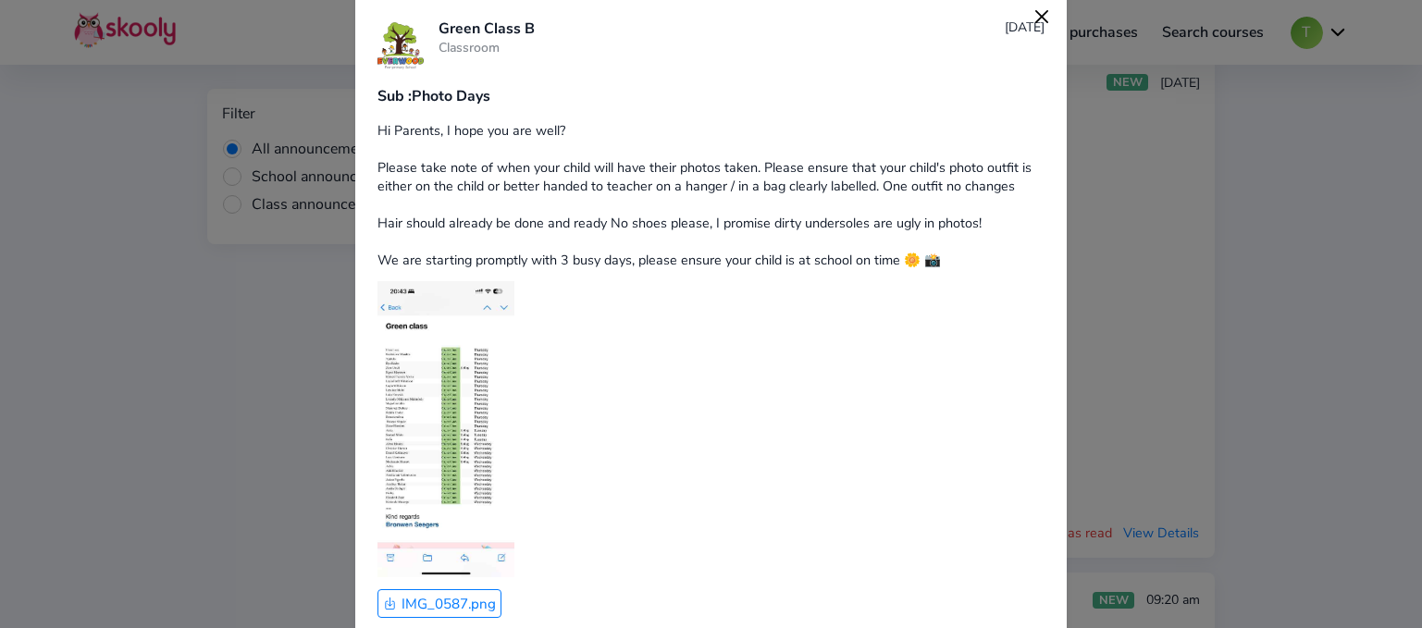
click at [478, 391] on img at bounding box center [445, 429] width 137 height 296
click at [429, 611] on button "IMG_0587.png" at bounding box center [439, 604] width 124 height 30
click at [1029, 11] on img at bounding box center [1042, 17] width 26 height 26
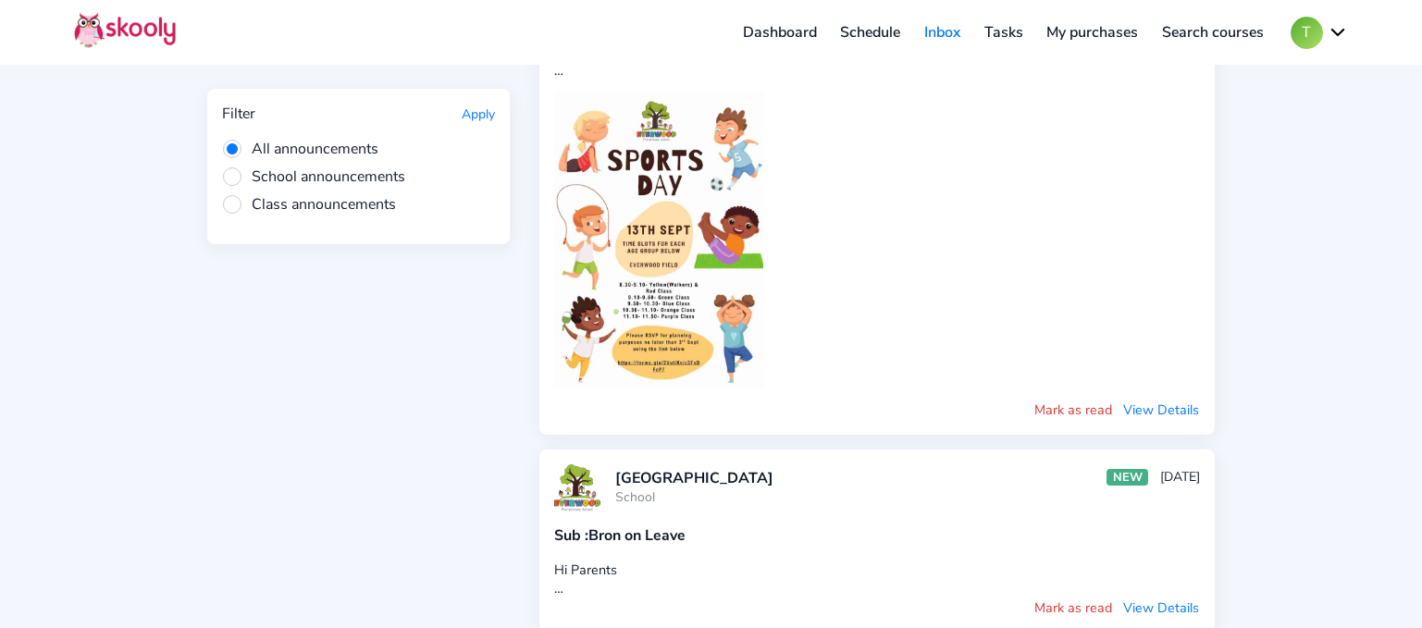
scroll to position [0, 0]
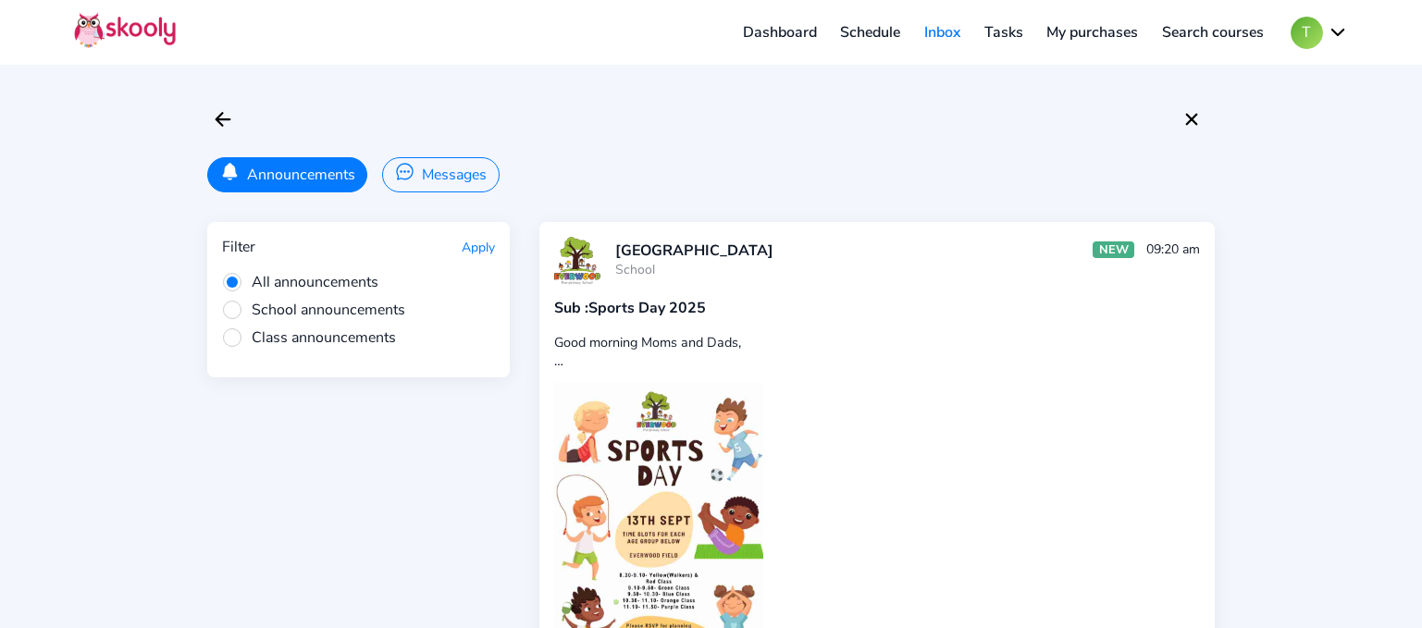
click at [1012, 39] on link "Tasks" at bounding box center [1003, 33] width 63 height 30
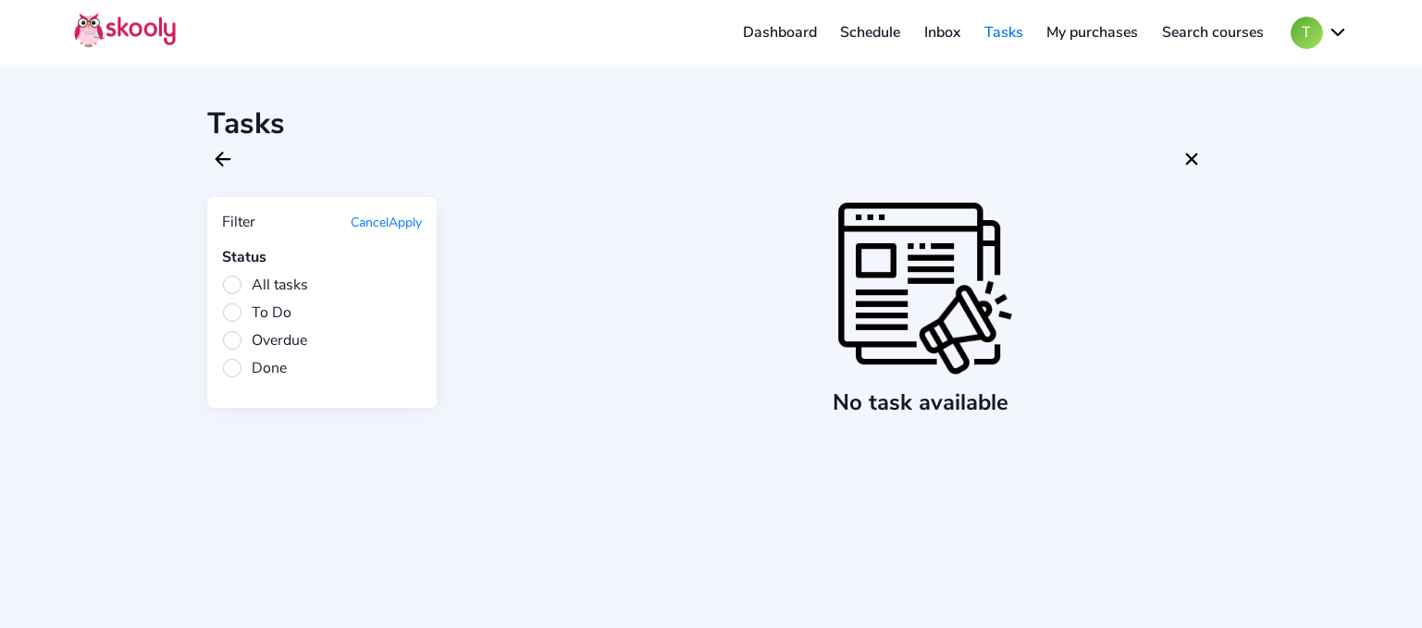
click at [232, 284] on span "All tasks" at bounding box center [265, 285] width 86 height 20
click at [0, 0] on input "All tasks" at bounding box center [0, 0] width 0 height 0
click at [433, 321] on div "Filter Cancel Apply Status All tasks To Do Overdue Done" at bounding box center [321, 302] width 229 height 211
click at [1194, 156] on icon "close" at bounding box center [1192, 159] width 12 height 12
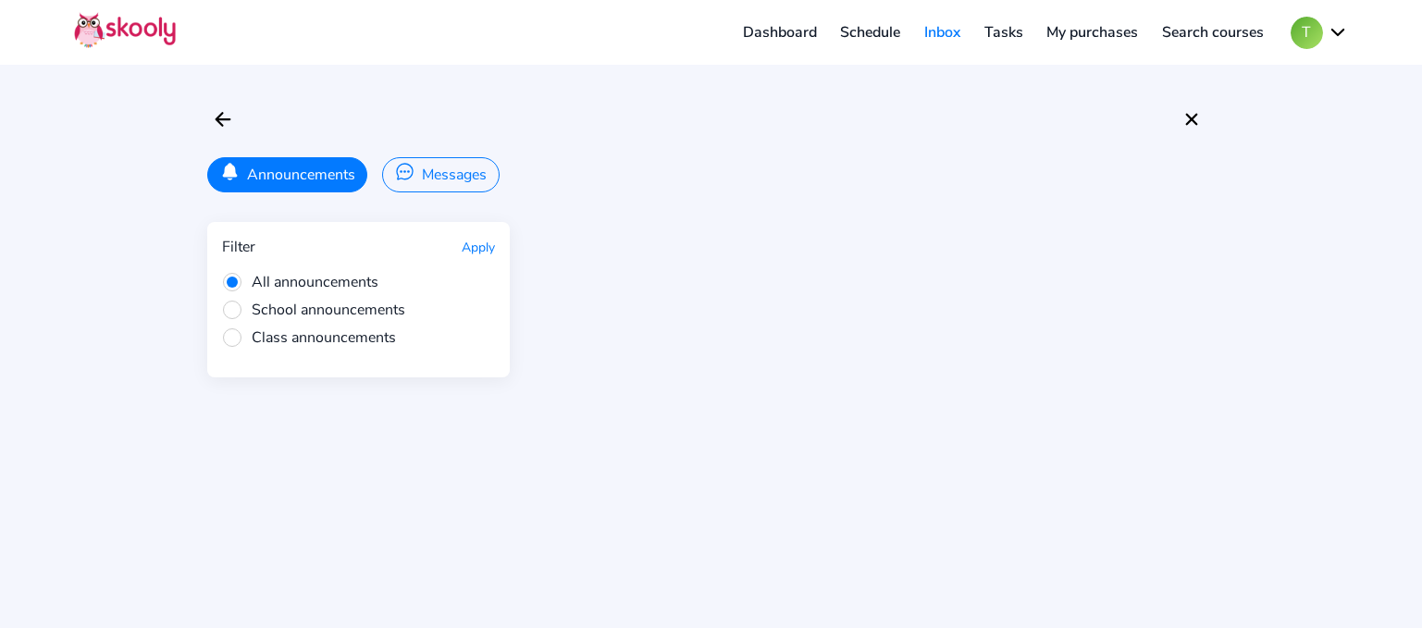
click at [790, 36] on link "Dashboard" at bounding box center [780, 33] width 98 height 30
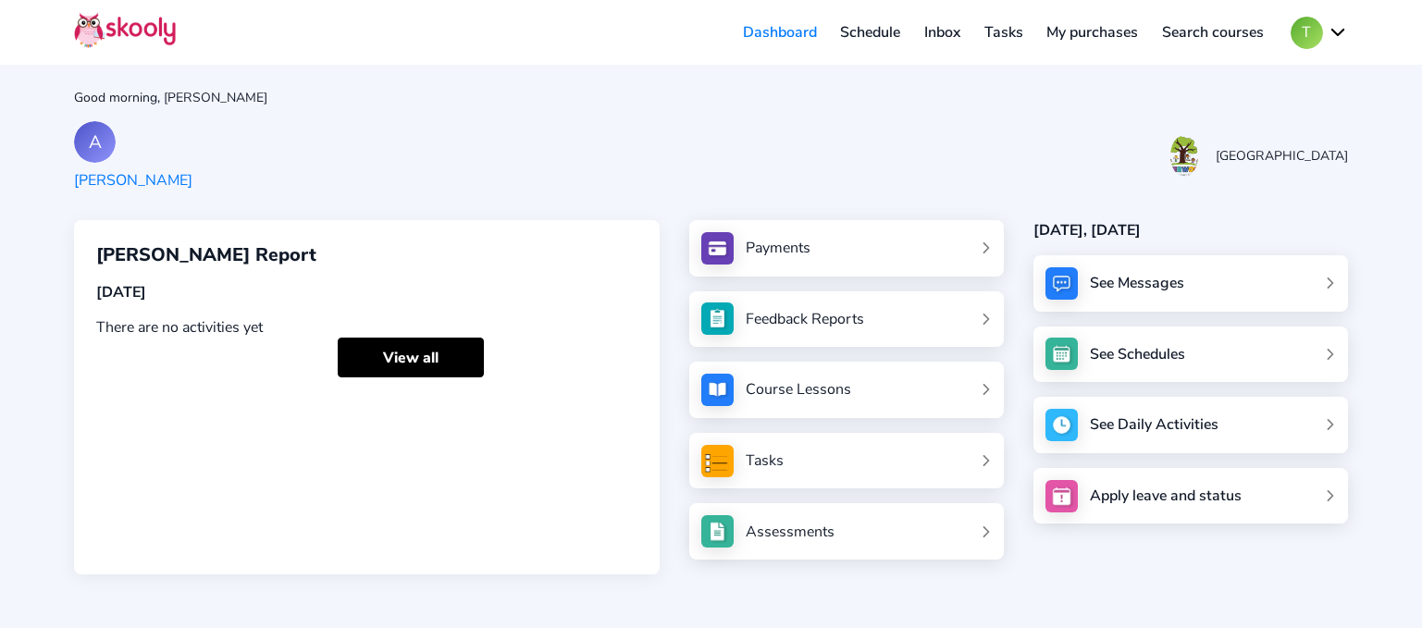
click at [796, 253] on div "Payments" at bounding box center [778, 248] width 65 height 20
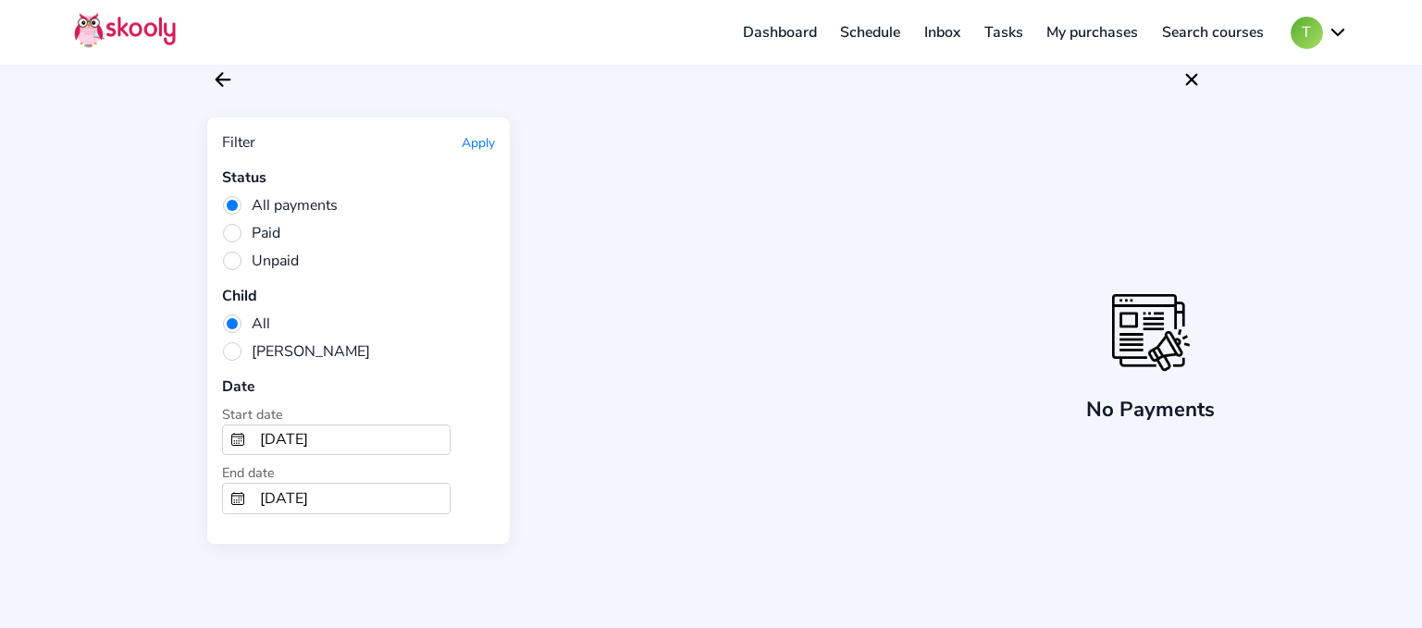
scroll to position [54, 0]
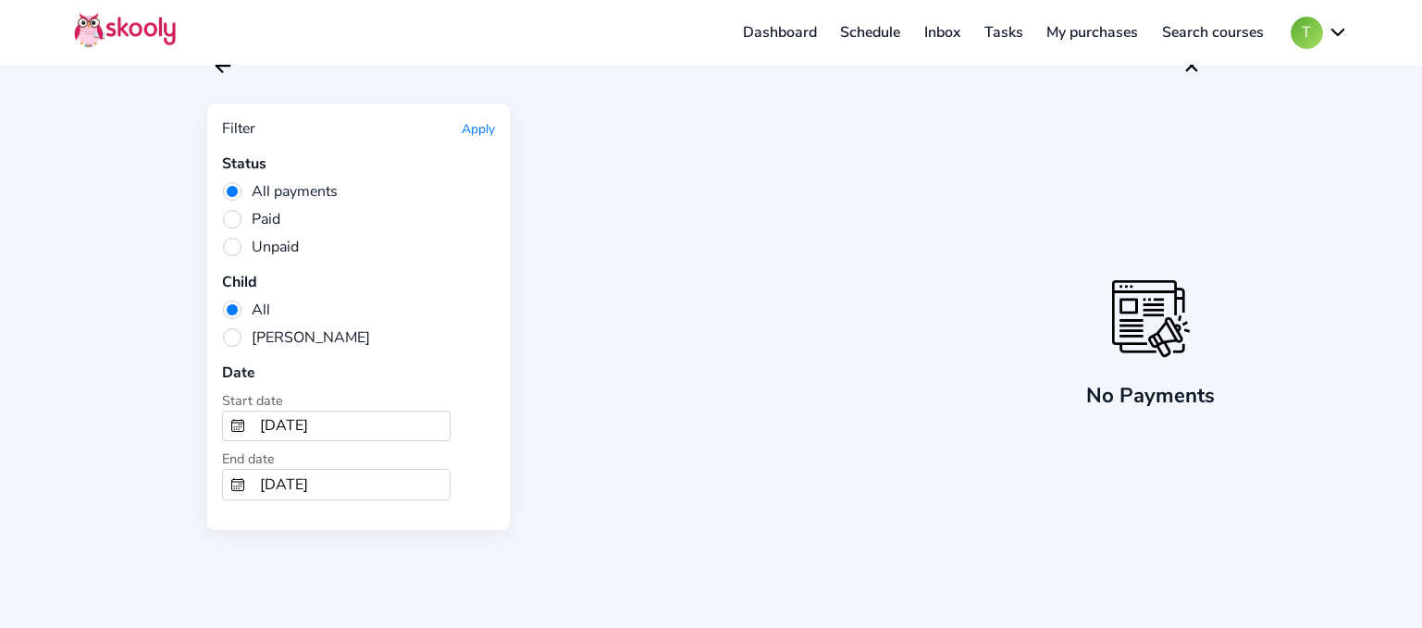
click at [236, 334] on span "[PERSON_NAME]" at bounding box center [296, 337] width 148 height 20
click at [0, 0] on input "[PERSON_NAME]" at bounding box center [0, 0] width 0 height 0
click at [238, 220] on span "Paid" at bounding box center [251, 219] width 58 height 20
click at [0, 0] on input "Paid" at bounding box center [0, 0] width 0 height 0
click at [355, 430] on input "[DATE]" at bounding box center [351, 427] width 197 height 30
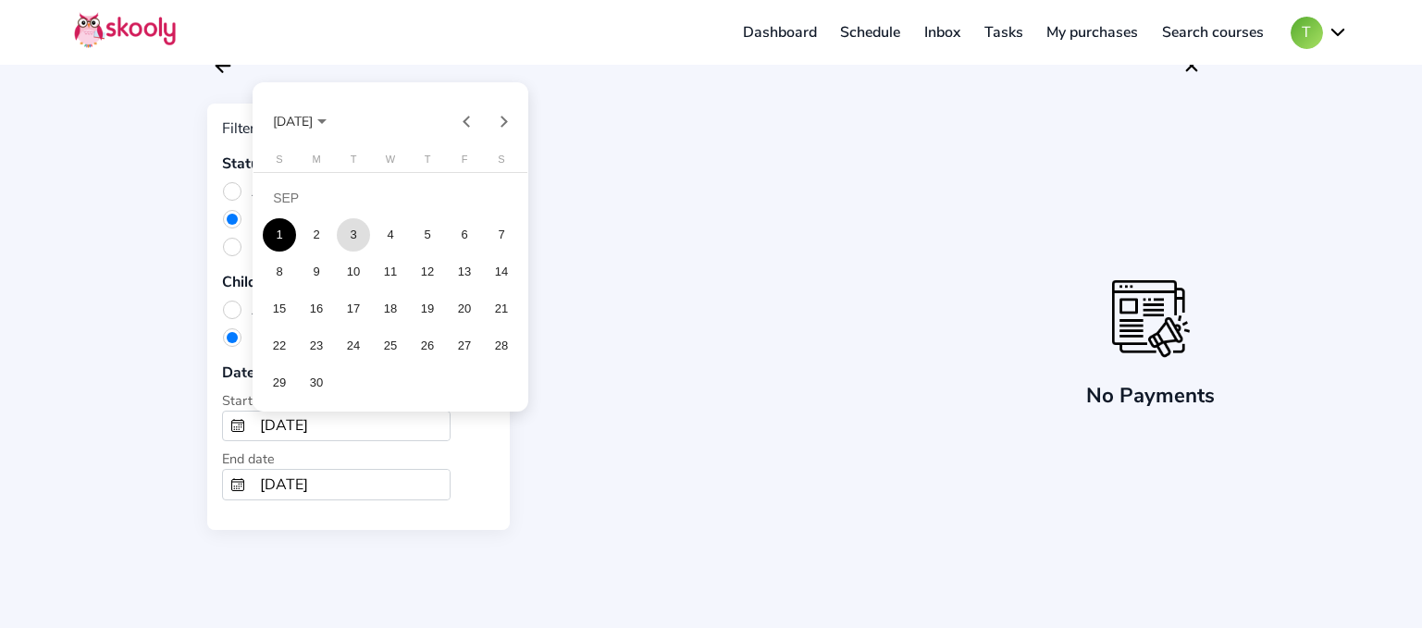
scroll to position [0, 0]
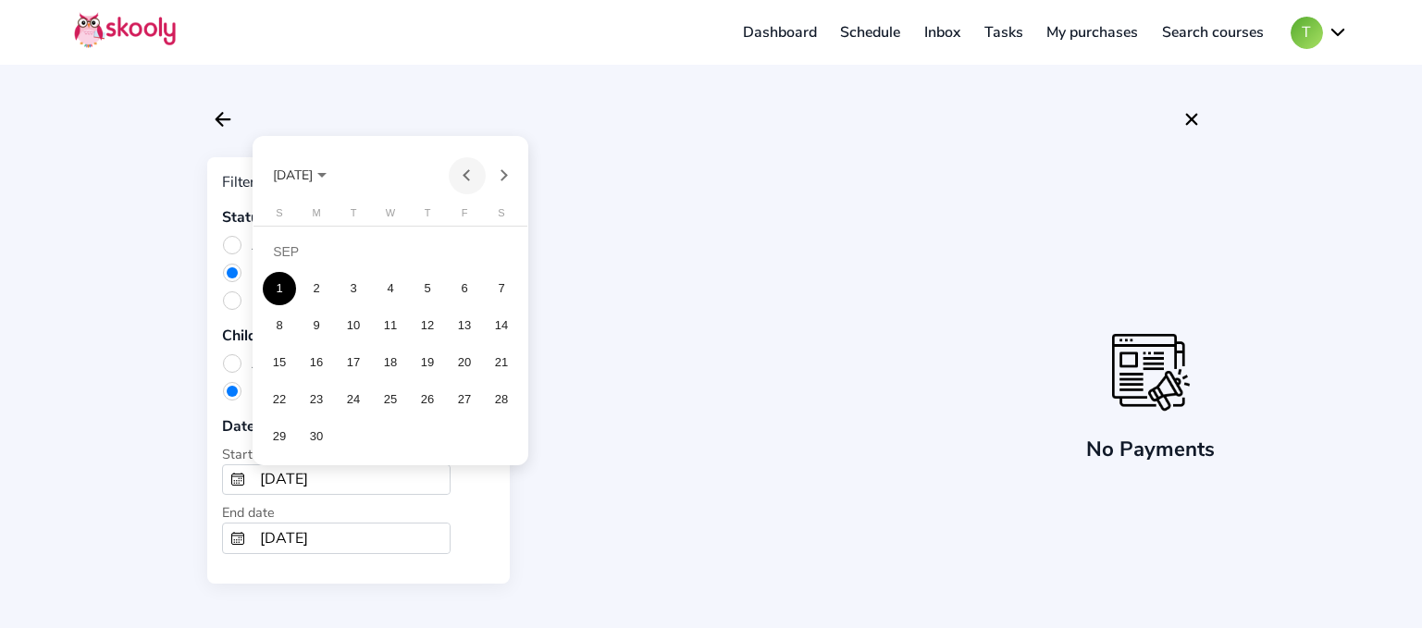
click at [468, 170] on button "Previous month" at bounding box center [467, 175] width 37 height 37
click at [324, 405] on div "26" at bounding box center [316, 399] width 33 height 33
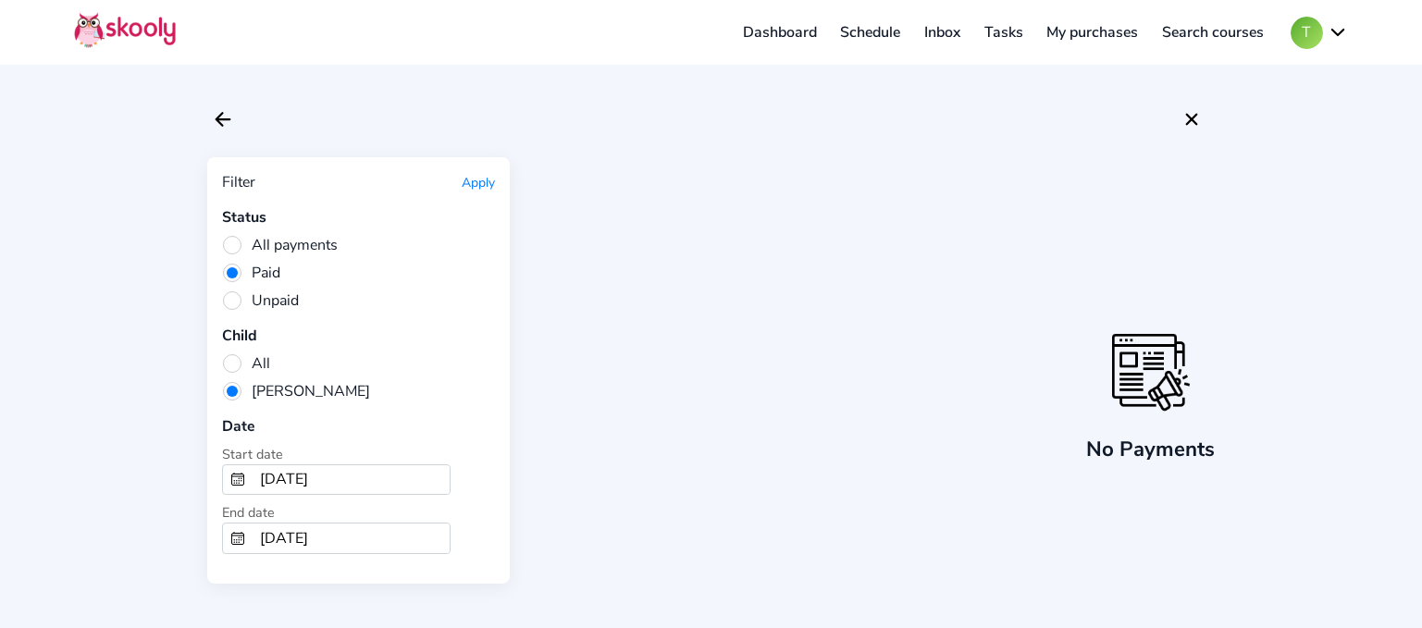
type input "[DATE]"
click at [220, 120] on icon "Arrow Back" at bounding box center [223, 119] width 22 height 22
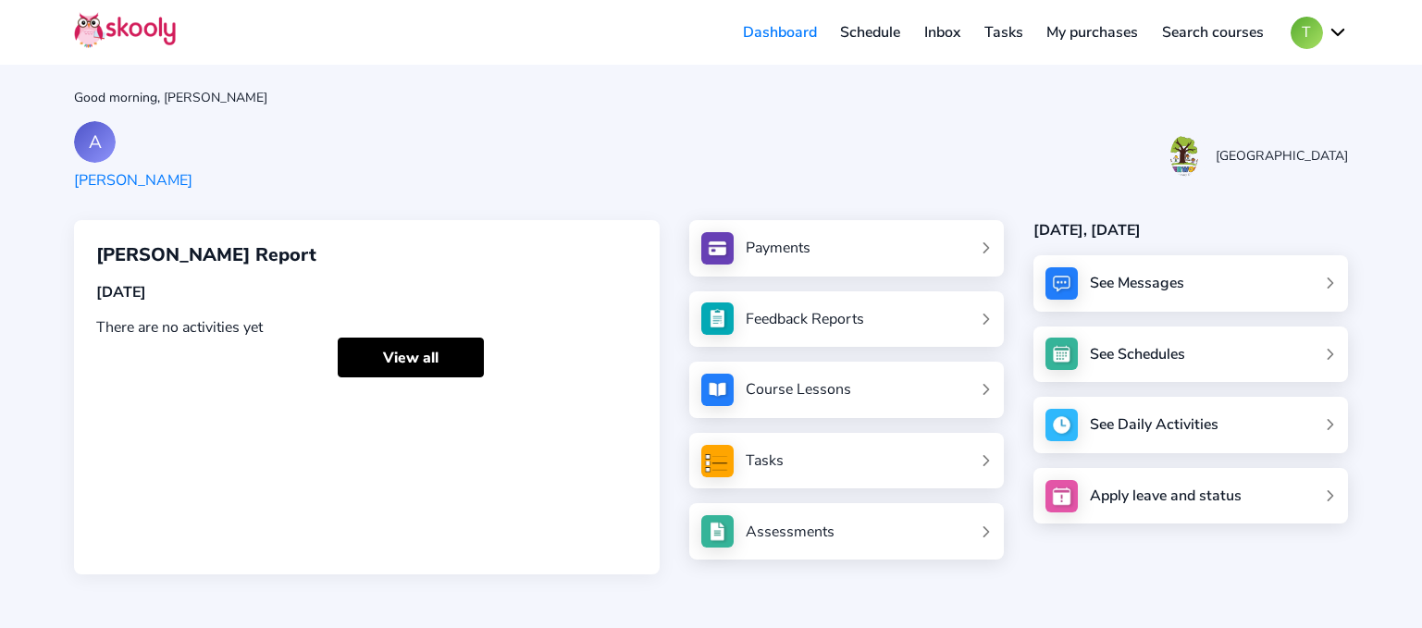
click at [1346, 34] on button "T" at bounding box center [1318, 33] width 57 height 32
